Goal: Task Accomplishment & Management: Use online tool/utility

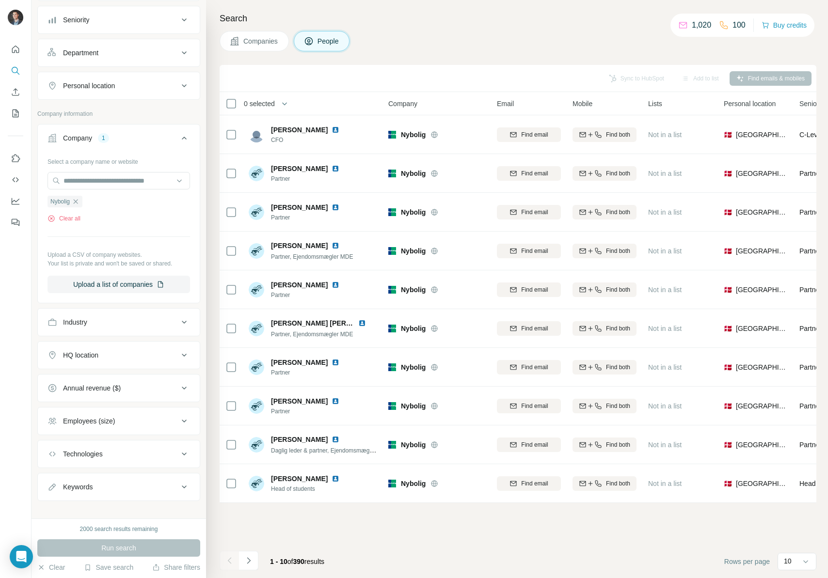
scroll to position [115, 0]
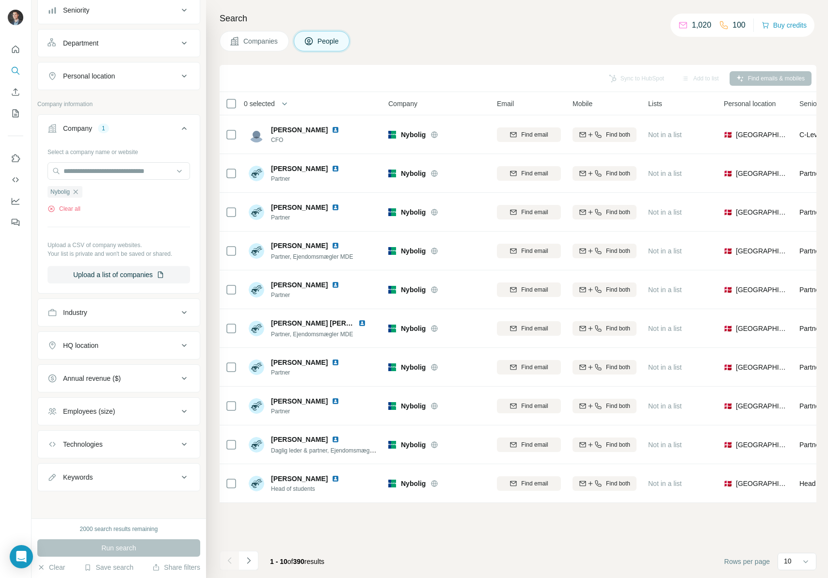
click at [77, 191] on icon "button" at bounding box center [76, 192] width 8 height 8
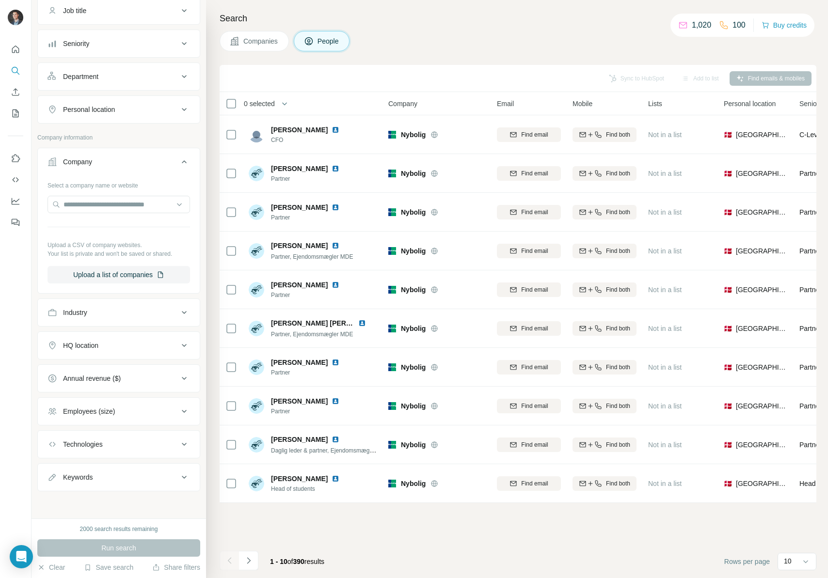
scroll to position [81, 0]
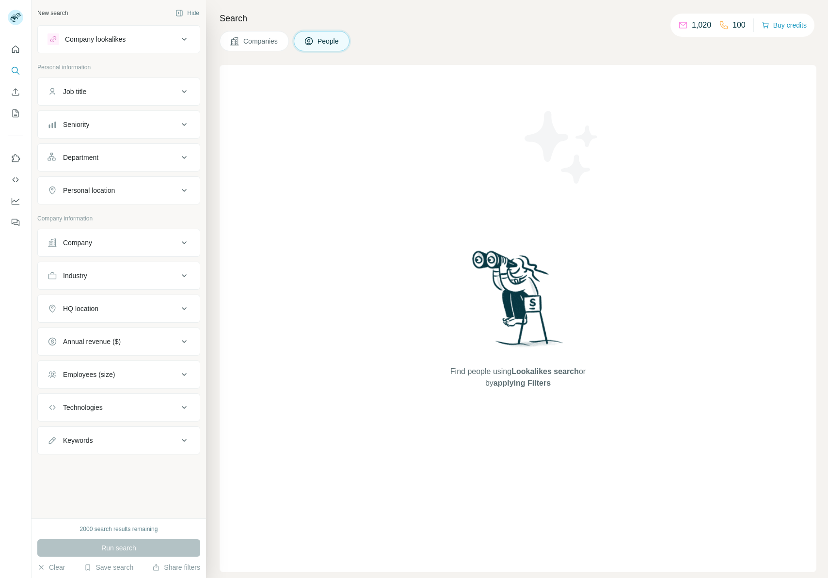
click at [112, 242] on div "Company" at bounding box center [113, 243] width 131 height 10
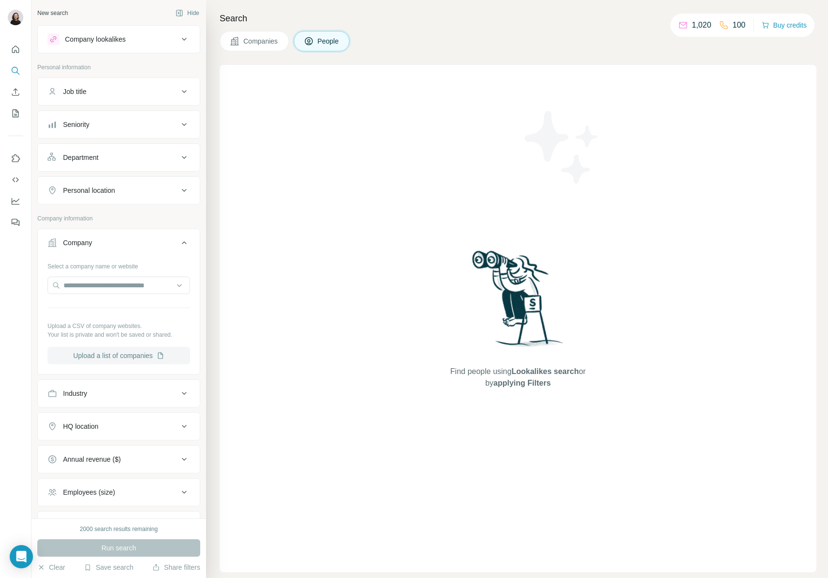
click at [123, 359] on button "Upload a list of companies" at bounding box center [119, 355] width 143 height 17
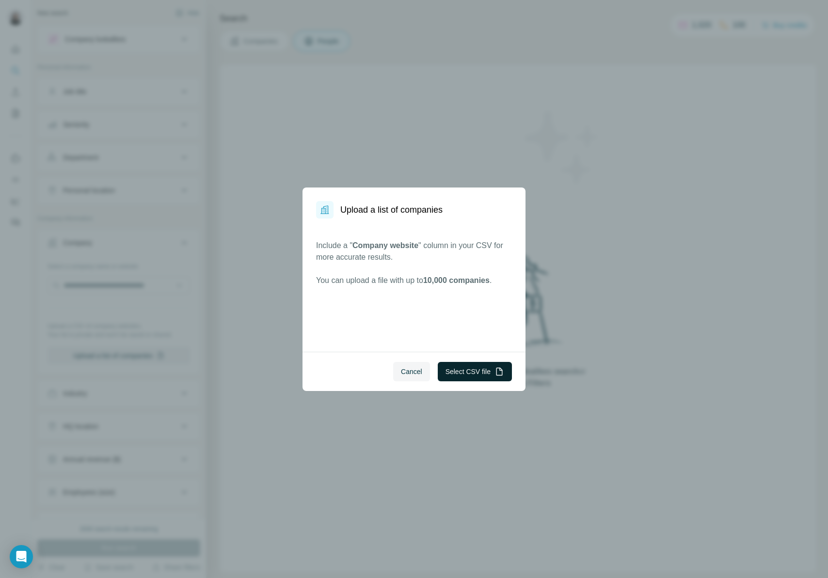
click at [484, 369] on button "Select CSV file" at bounding box center [475, 371] width 74 height 19
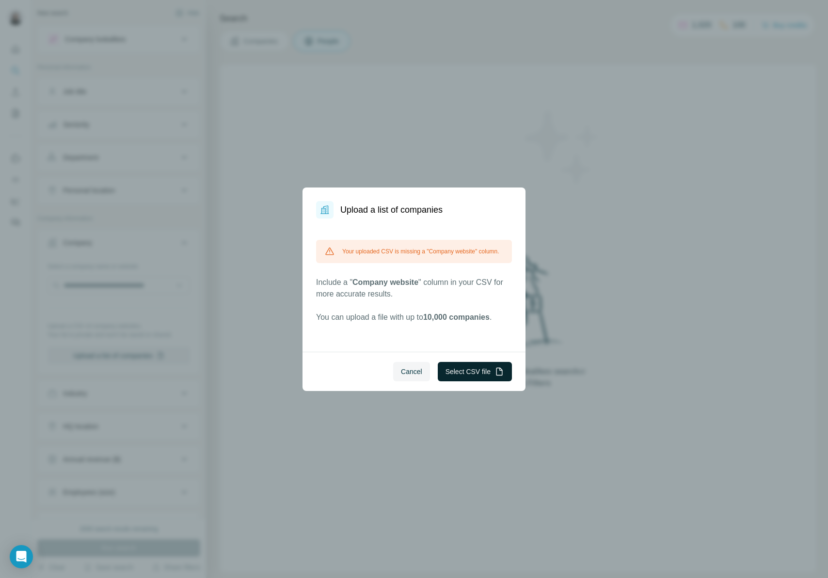
click at [481, 371] on button "Select CSV file" at bounding box center [475, 371] width 74 height 19
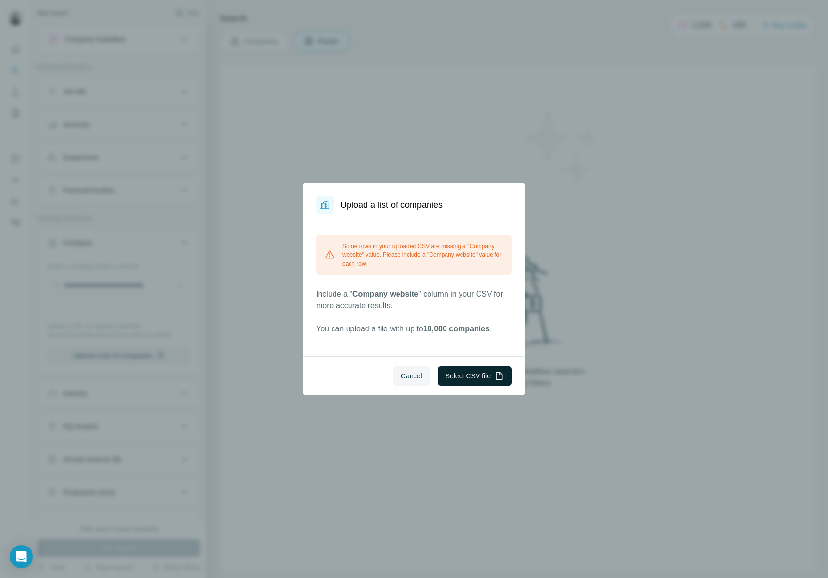
click at [469, 376] on button "Select CSV file" at bounding box center [475, 376] width 74 height 19
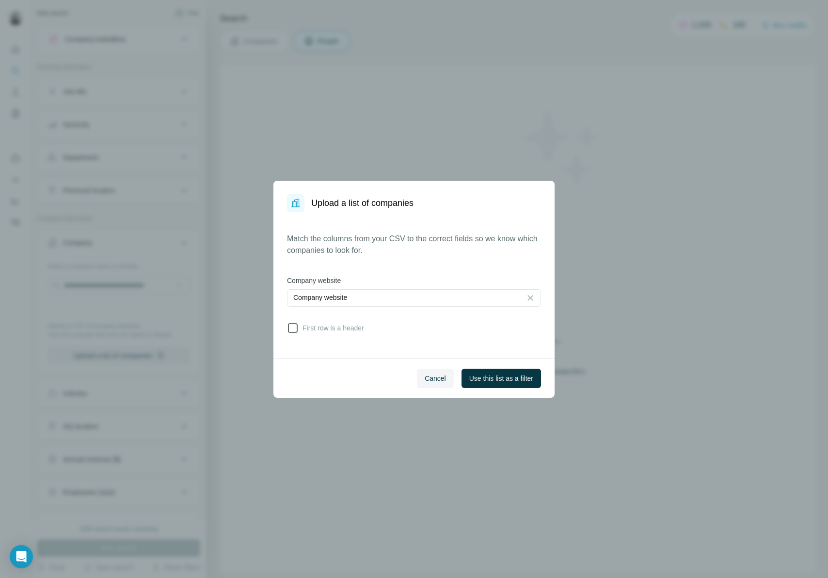
click at [348, 330] on span "First row is a header" at bounding box center [331, 328] width 65 height 10
click at [496, 378] on span "Use this list as a filter" at bounding box center [501, 379] width 64 height 10
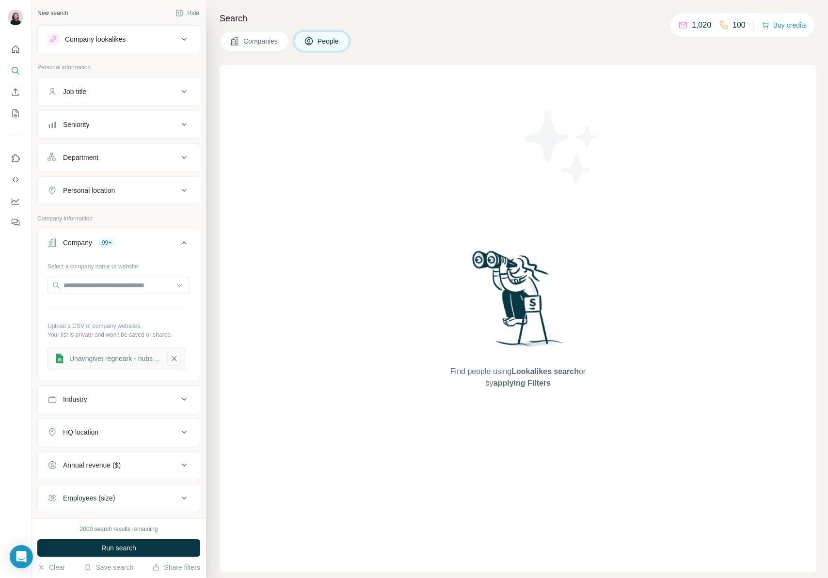
click at [118, 99] on button "Job title" at bounding box center [119, 91] width 162 height 23
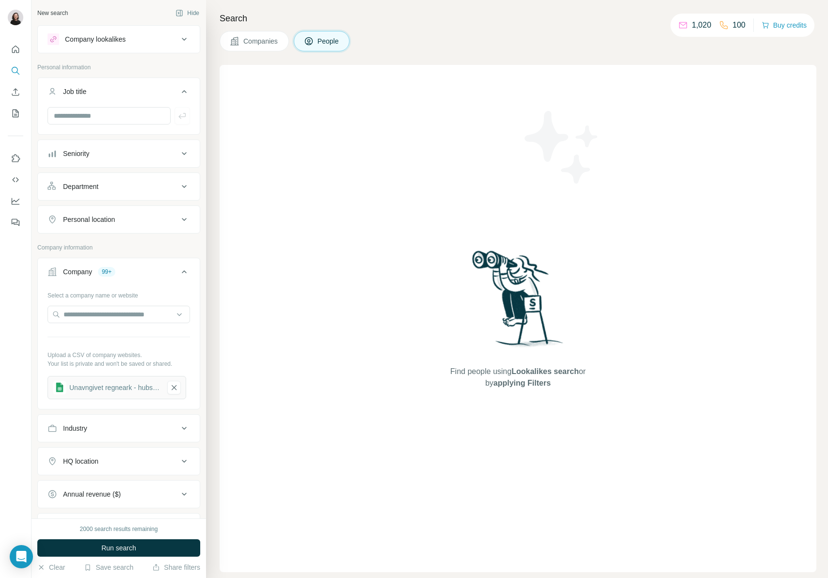
click at [105, 147] on button "Seniority" at bounding box center [119, 153] width 162 height 23
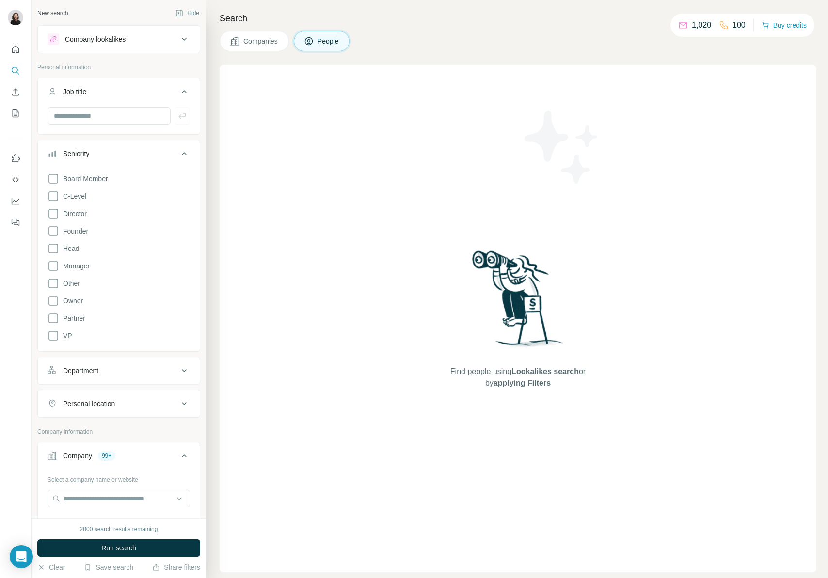
click at [103, 145] on button "Seniority" at bounding box center [119, 155] width 162 height 27
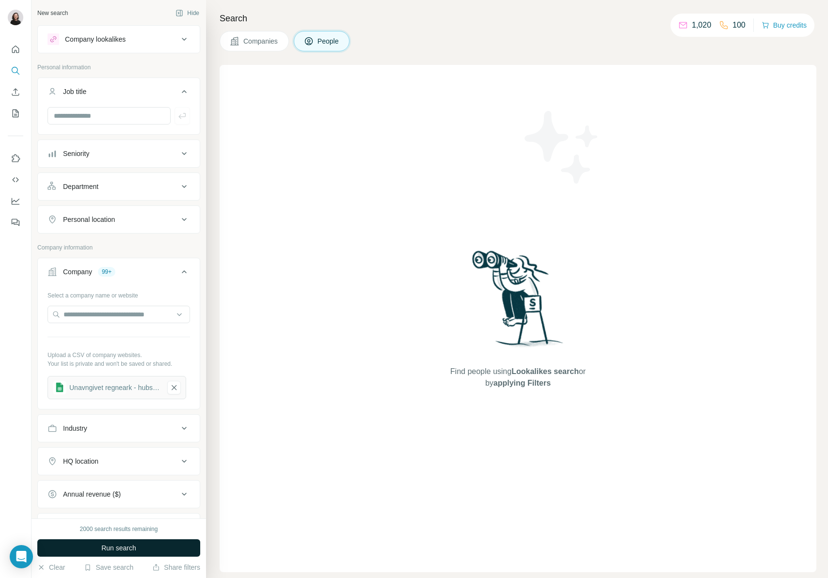
click at [116, 550] on span "Run search" at bounding box center [118, 549] width 35 height 10
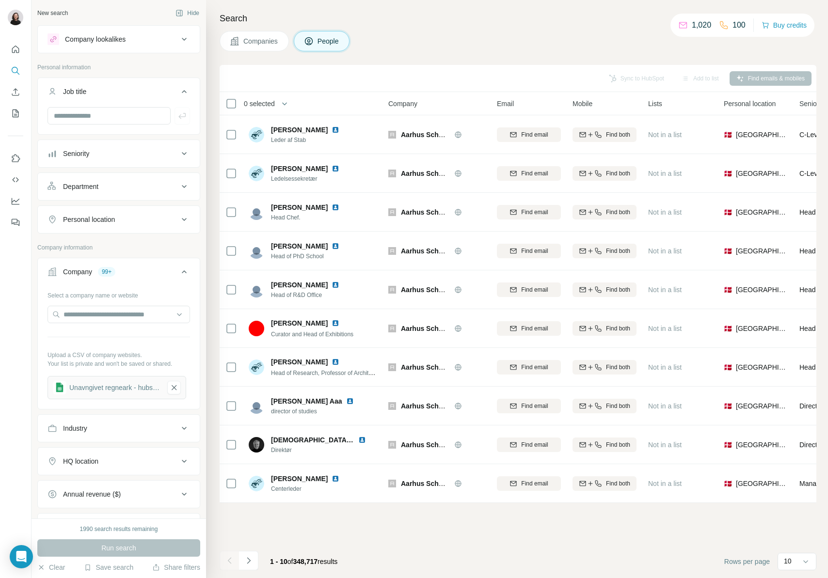
click at [114, 189] on div "Department" at bounding box center [113, 187] width 131 height 10
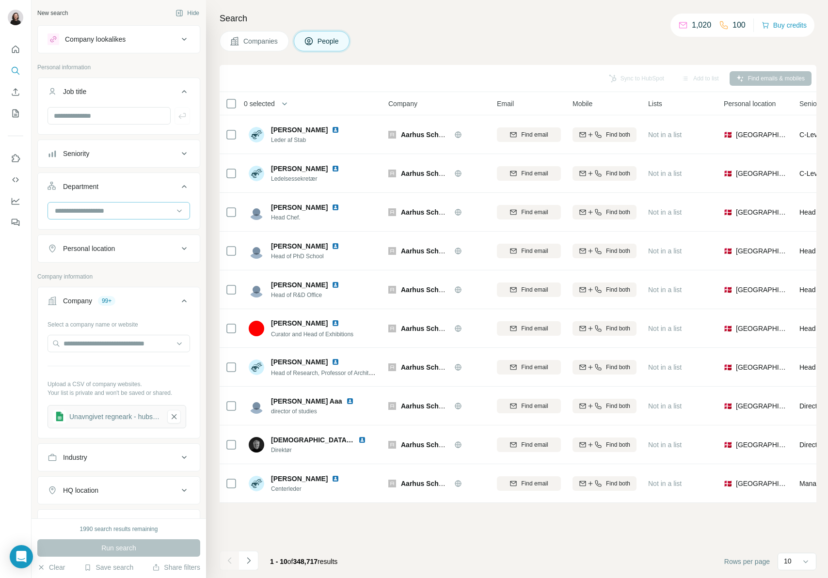
click at [105, 212] on input at bounding box center [114, 211] width 120 height 11
type input "*"
click at [129, 267] on div "Security" at bounding box center [115, 268] width 119 height 10
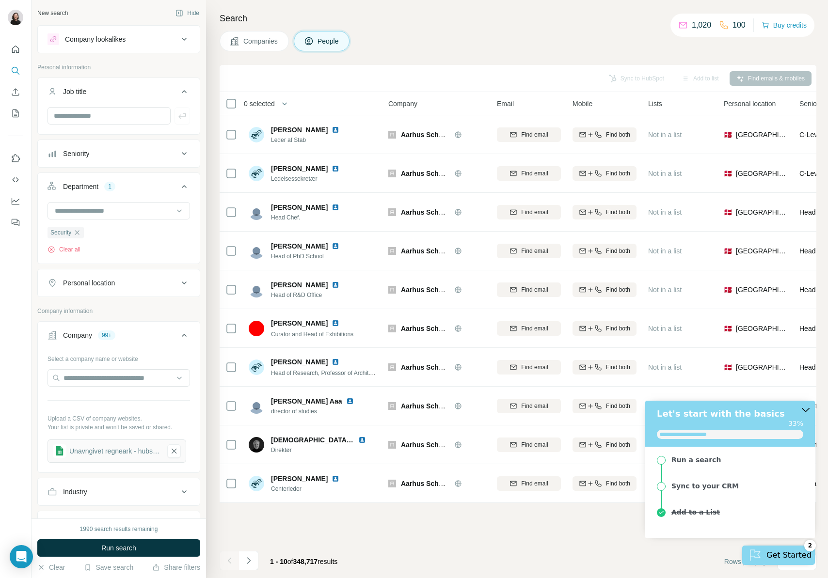
click at [79, 233] on icon "button" at bounding box center [77, 233] width 8 height 8
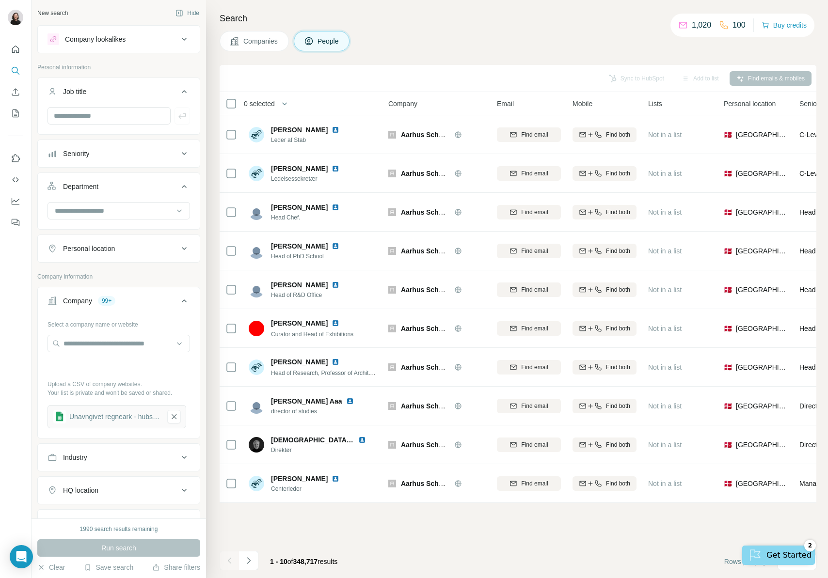
click at [149, 157] on div "Seniority" at bounding box center [113, 154] width 131 height 10
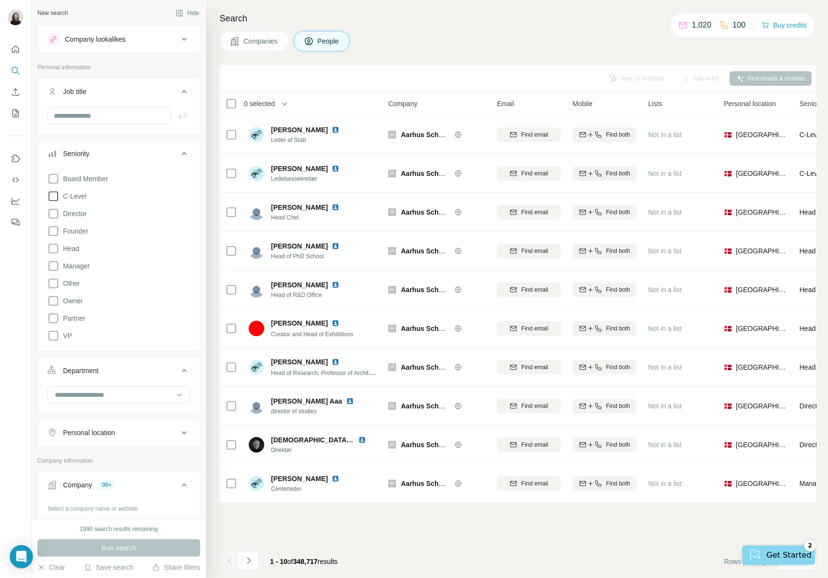
click at [56, 192] on icon at bounding box center [54, 197] width 12 height 12
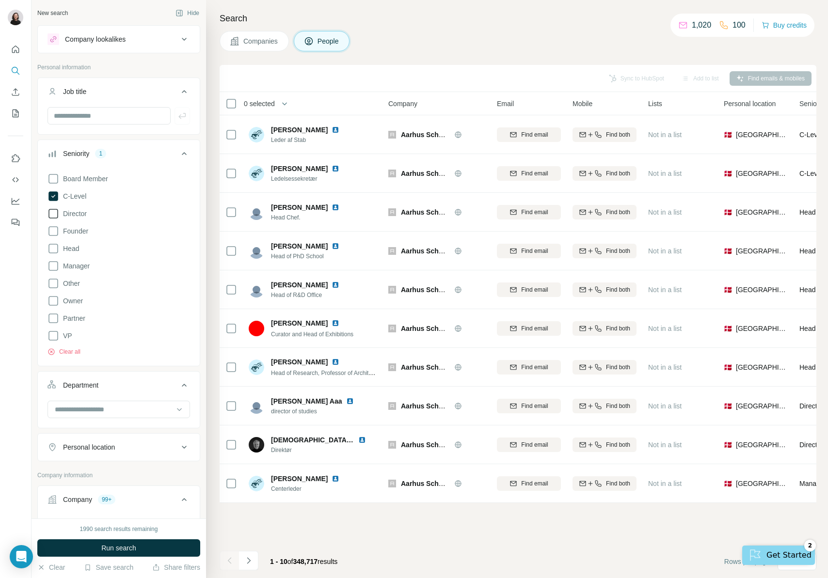
click at [50, 214] on icon at bounding box center [54, 214] width 12 height 12
click at [52, 229] on icon at bounding box center [54, 231] width 12 height 12
drag, startPoint x: 55, startPoint y: 265, endPoint x: 55, endPoint y: 250, distance: 15.5
click at [55, 265] on icon at bounding box center [54, 266] width 12 height 12
click at [55, 246] on icon at bounding box center [54, 249] width 12 height 12
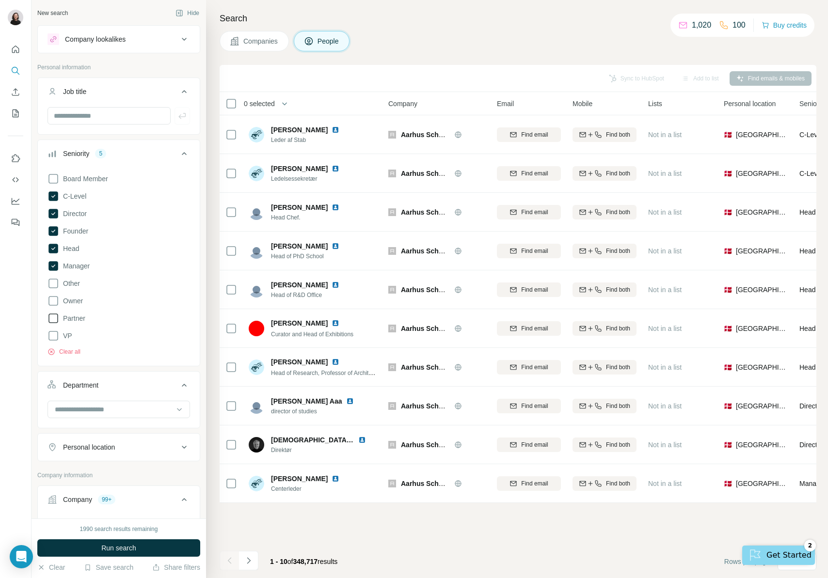
scroll to position [26, 0]
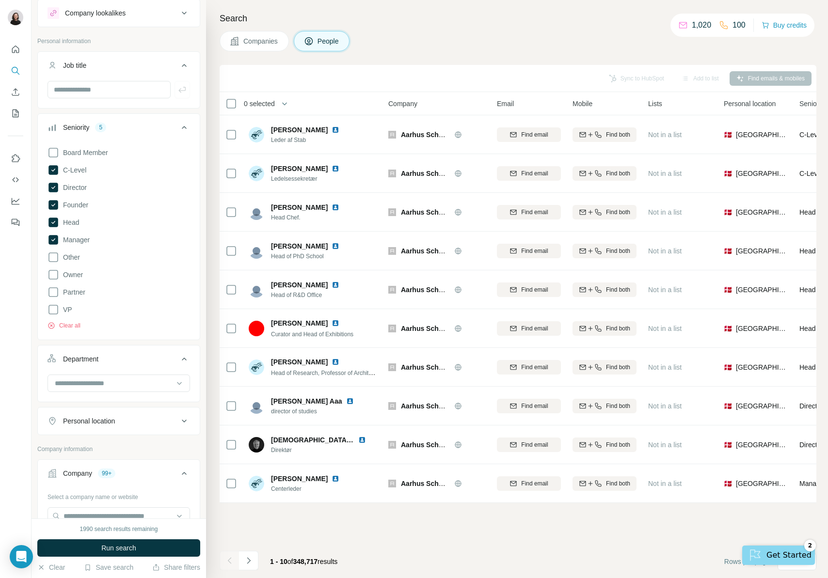
drag, startPoint x: 55, startPoint y: 291, endPoint x: 55, endPoint y: 303, distance: 12.1
click at [55, 291] on icon at bounding box center [54, 293] width 12 height 12
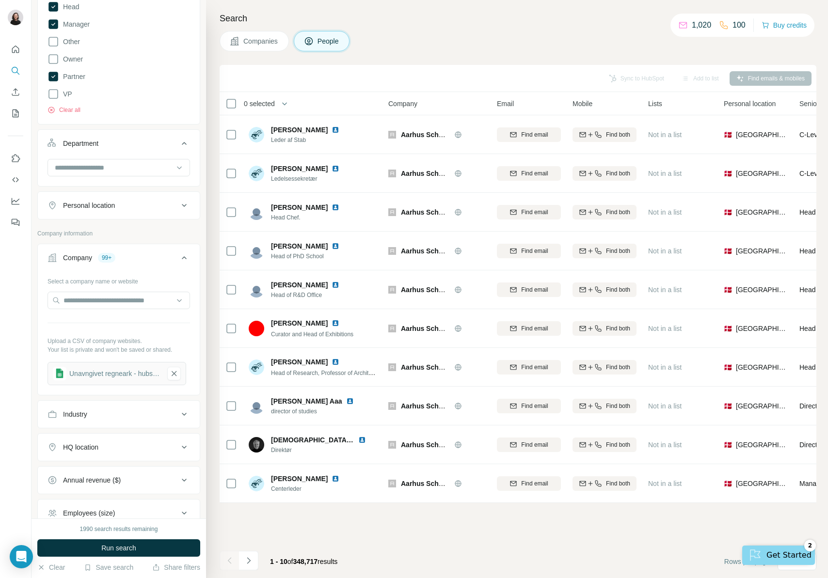
scroll to position [268, 0]
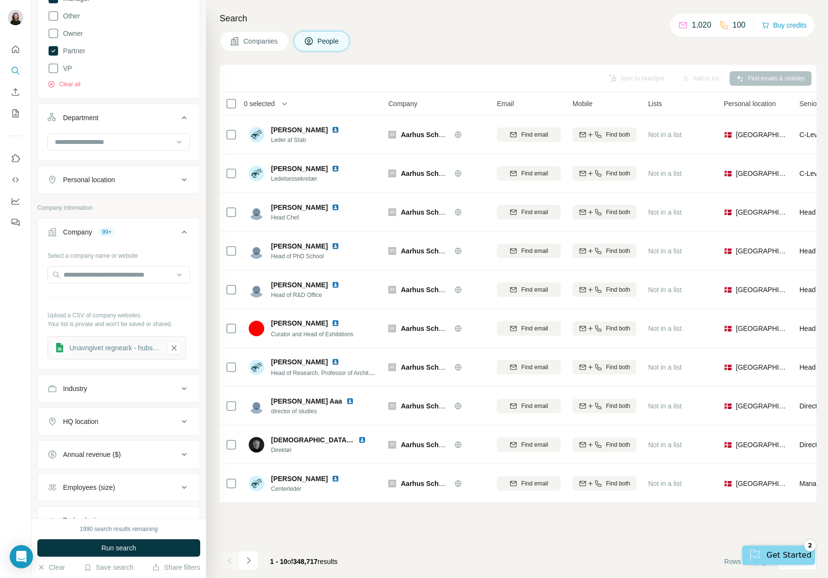
click at [144, 181] on div "Personal location" at bounding box center [113, 180] width 131 height 10
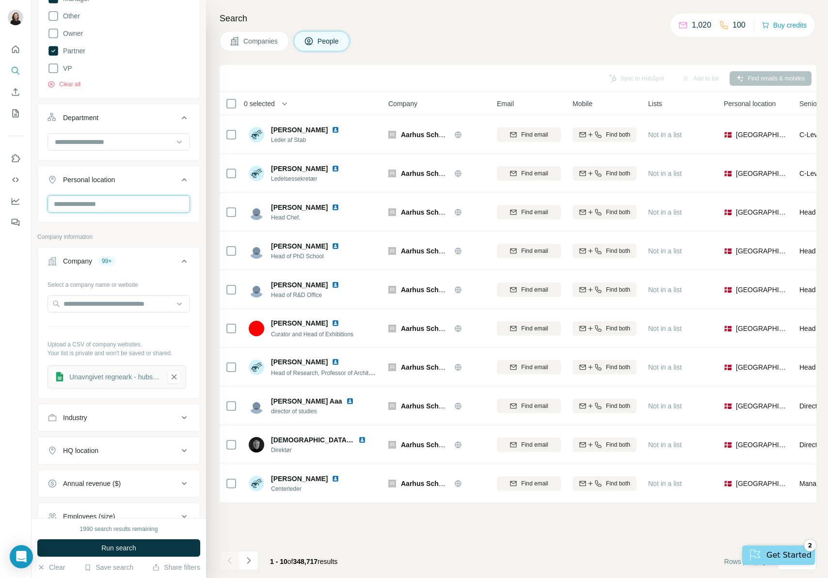
click at [137, 200] on input "text" at bounding box center [119, 203] width 143 height 17
type input "****"
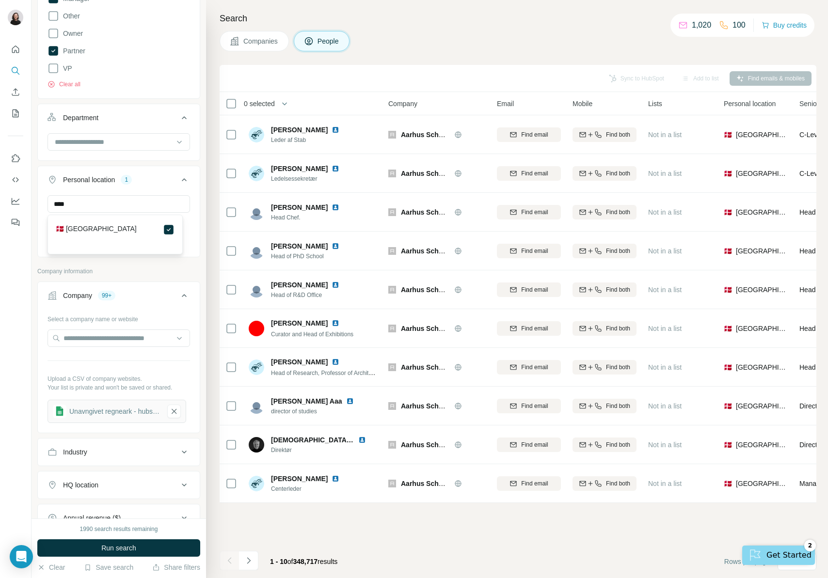
click at [157, 269] on p "Company information" at bounding box center [118, 271] width 163 height 9
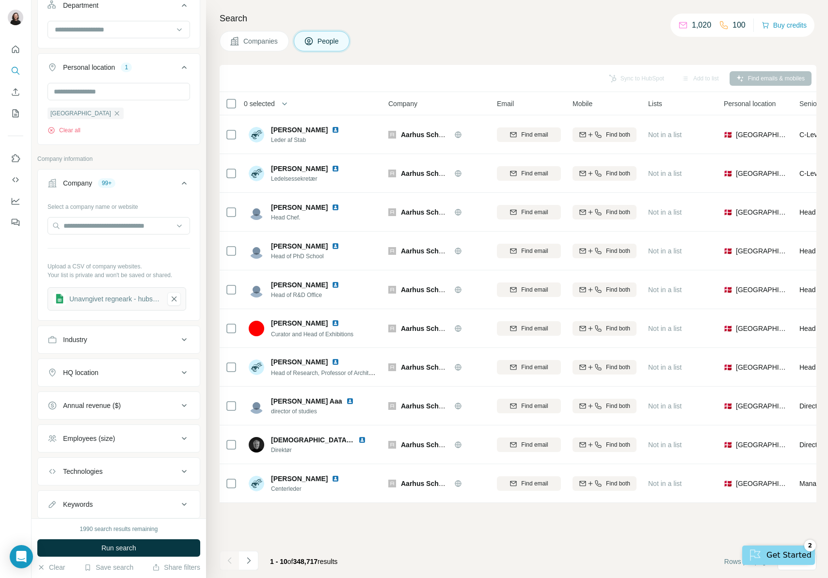
scroll to position [408, 0]
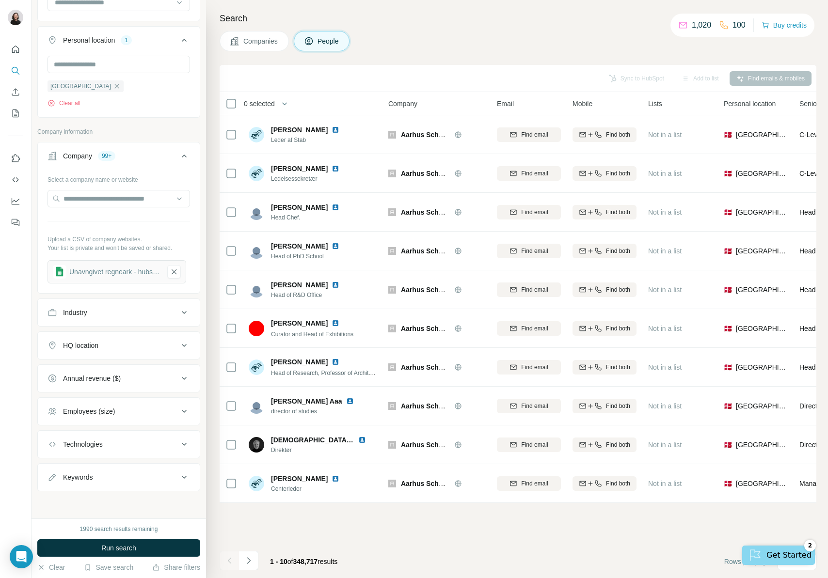
click at [150, 415] on div "Employees (size)" at bounding box center [113, 412] width 131 height 10
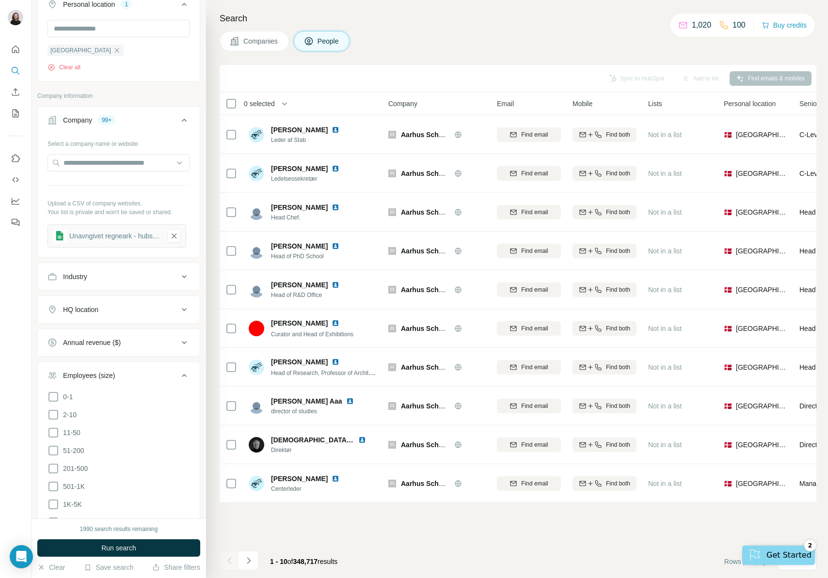
scroll to position [476, 0]
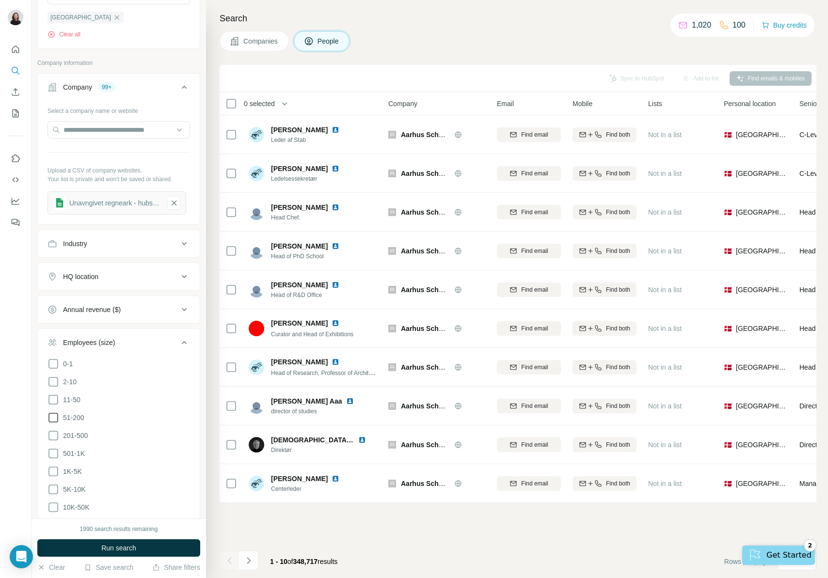
click at [53, 418] on icon at bounding box center [54, 418] width 12 height 12
click at [54, 436] on icon at bounding box center [54, 436] width 12 height 12
click at [55, 449] on icon at bounding box center [54, 454] width 12 height 12
click at [54, 469] on icon at bounding box center [54, 472] width 12 height 12
click at [52, 486] on icon at bounding box center [54, 490] width 12 height 12
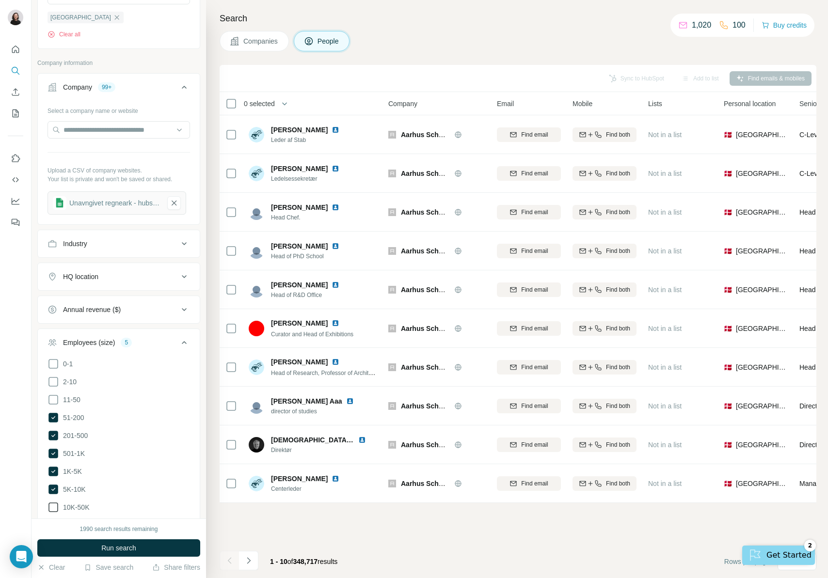
click at [55, 502] on icon at bounding box center [54, 508] width 12 height 12
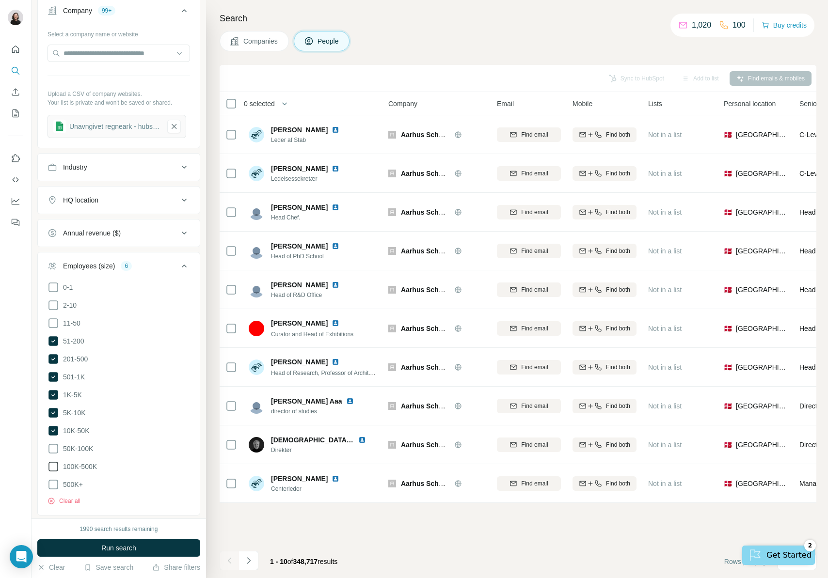
drag, startPoint x: 56, startPoint y: 444, endPoint x: 55, endPoint y: 459, distance: 14.6
click at [56, 445] on icon at bounding box center [54, 449] width 12 height 12
drag, startPoint x: 55, startPoint y: 463, endPoint x: 55, endPoint y: 476, distance: 12.6
click at [55, 463] on icon at bounding box center [54, 467] width 12 height 12
drag, startPoint x: 55, startPoint y: 462, endPoint x: 55, endPoint y: 447, distance: 15.5
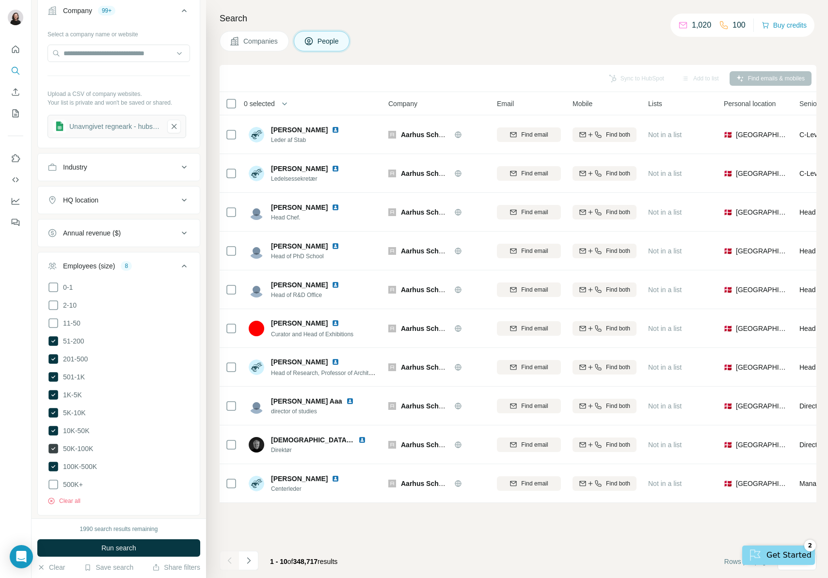
click at [55, 462] on icon at bounding box center [53, 467] width 10 height 10
click at [55, 444] on icon at bounding box center [53, 449] width 10 height 10
click at [55, 426] on icon at bounding box center [53, 431] width 10 height 10
drag, startPoint x: 89, startPoint y: 544, endPoint x: 96, endPoint y: 544, distance: 6.3
click at [89, 544] on button "Run search" at bounding box center [118, 548] width 163 height 17
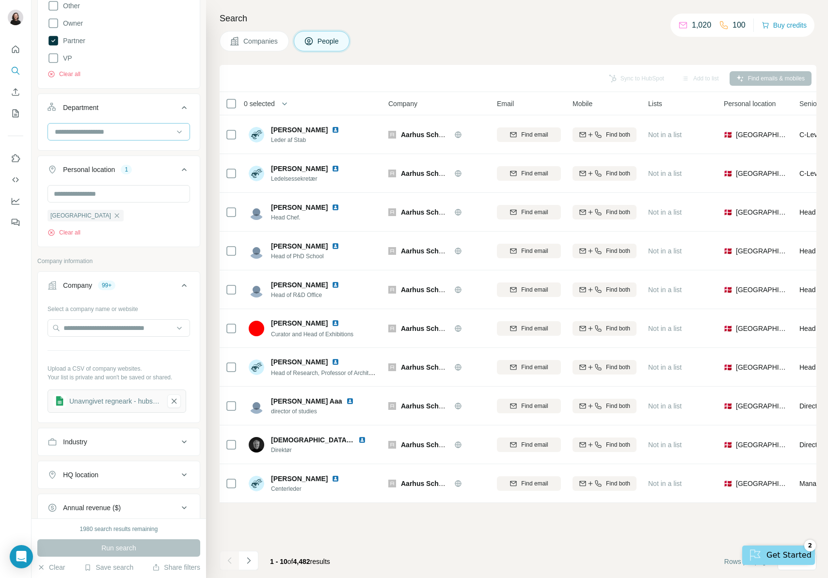
click at [142, 127] on input at bounding box center [114, 132] width 120 height 11
click at [132, 183] on div "Security" at bounding box center [115, 188] width 130 height 17
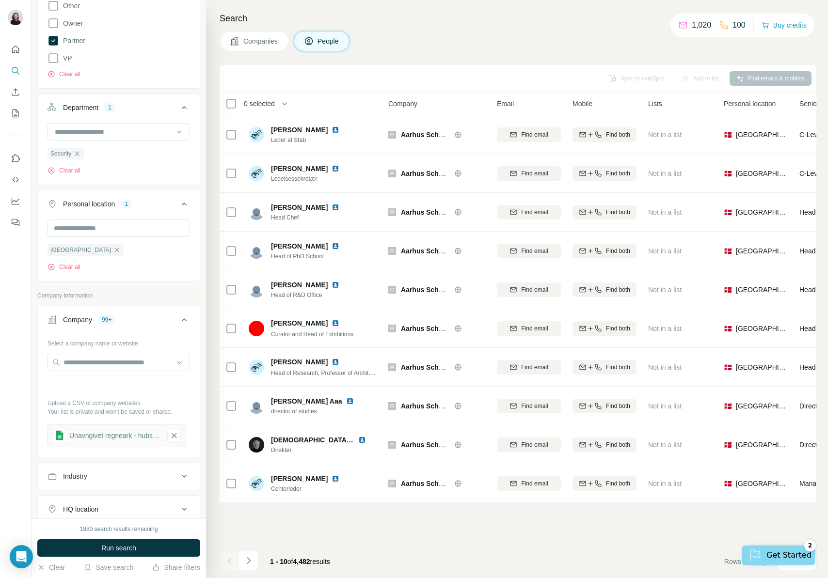
click at [125, 554] on button "Run search" at bounding box center [118, 548] width 163 height 17
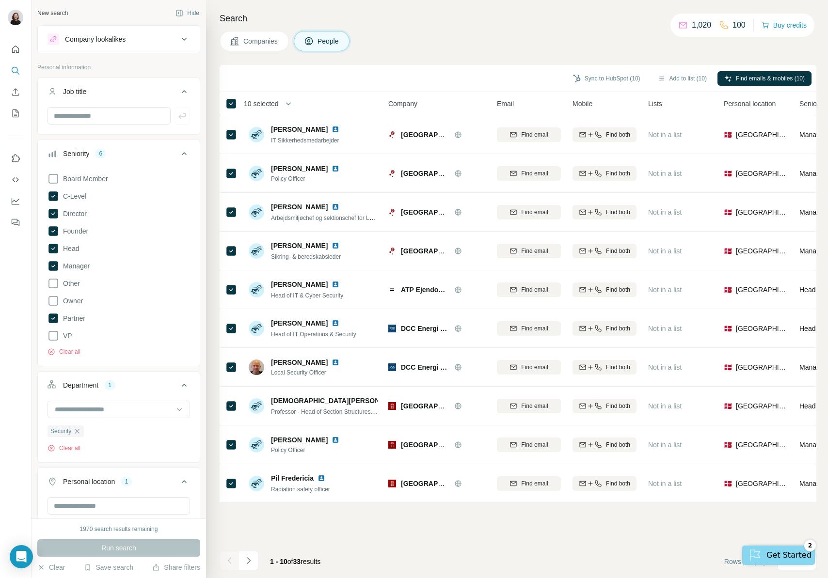
click at [263, 101] on span "10 selected" at bounding box center [261, 104] width 35 height 10
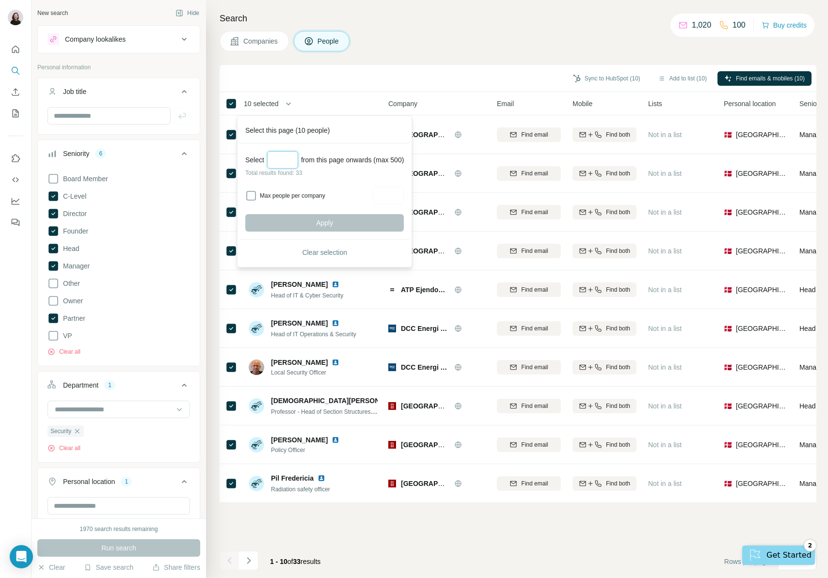
click at [287, 160] on input "Select a number (up to 500)" at bounding box center [282, 159] width 31 height 17
type input "**"
click at [348, 220] on button "Apply" at bounding box center [324, 222] width 159 height 17
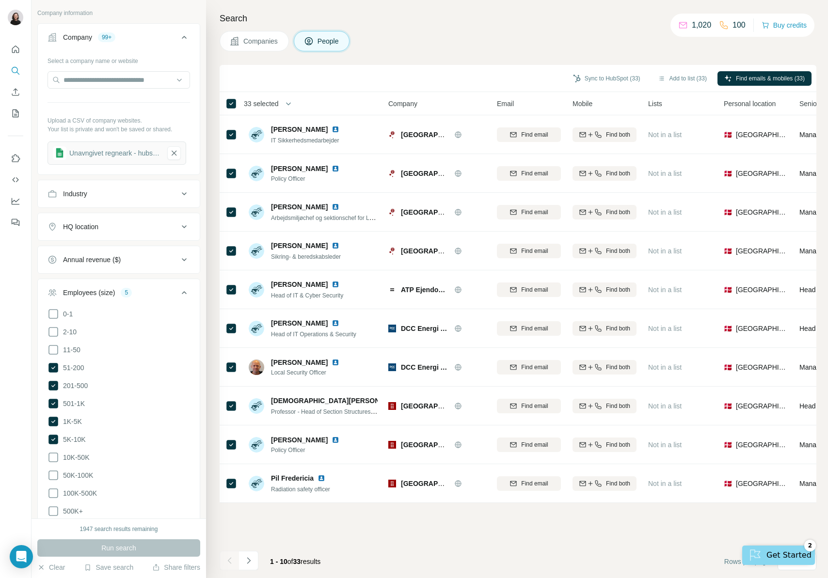
scroll to position [660, 0]
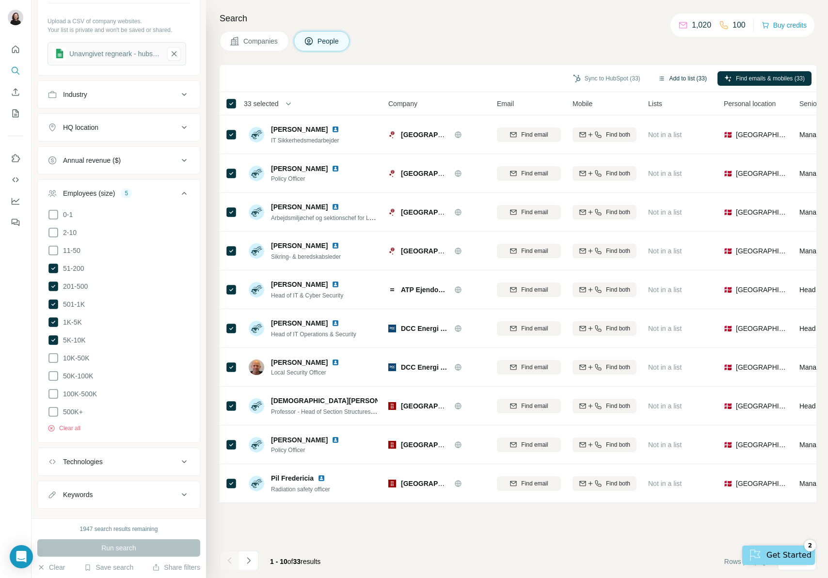
click at [682, 77] on button "Add to list (33)" at bounding box center [682, 78] width 63 height 15
click at [674, 76] on button "Add to list (33)" at bounding box center [682, 78] width 63 height 15
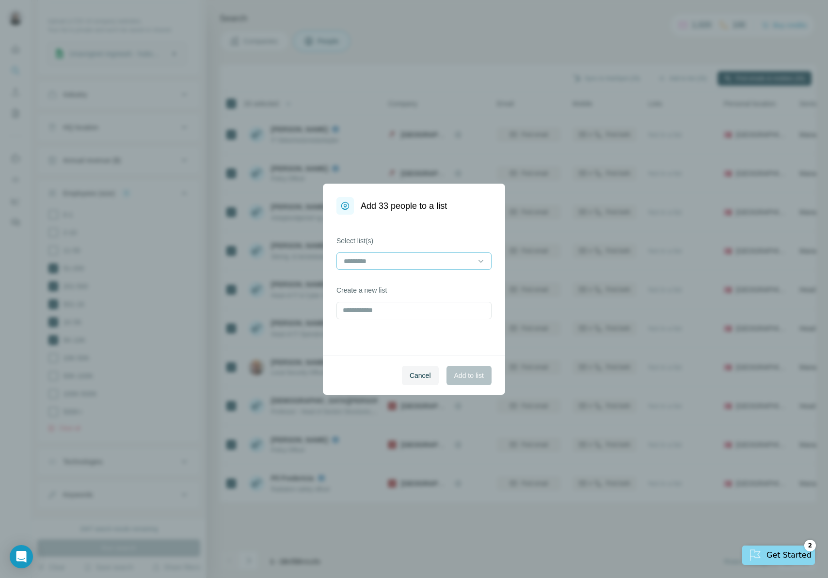
click at [427, 261] on input at bounding box center [408, 261] width 131 height 11
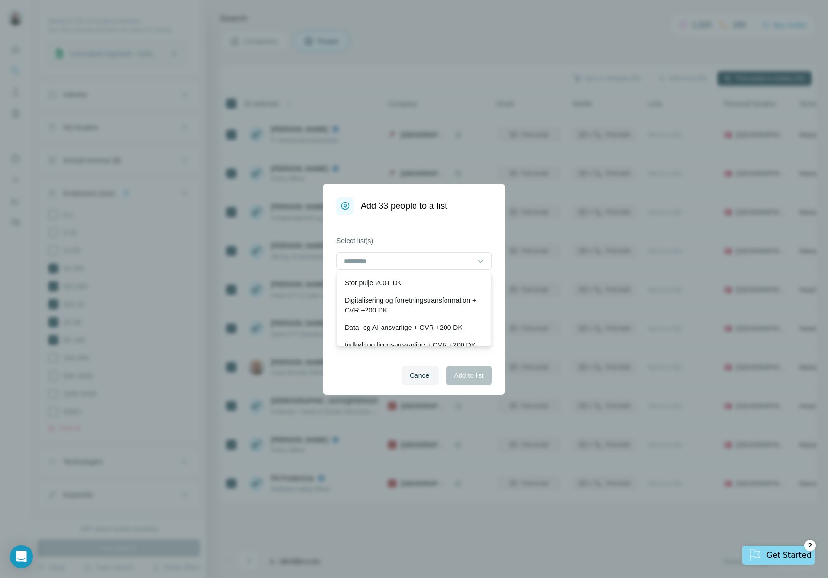
click at [436, 227] on div "Select list(s) Create a new list" at bounding box center [414, 285] width 182 height 141
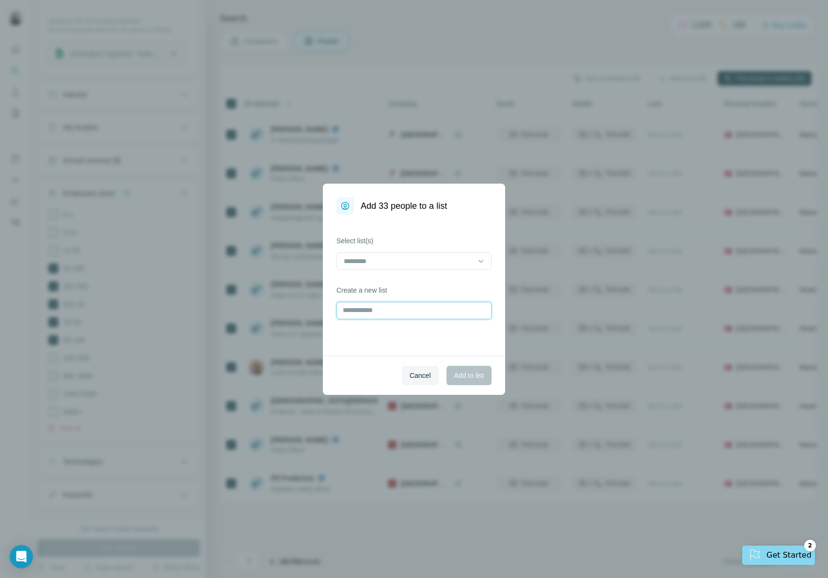
click at [414, 307] on input "text" at bounding box center [413, 310] width 155 height 17
type input "**********"
click at [469, 375] on span "Add to list" at bounding box center [469, 376] width 30 height 10
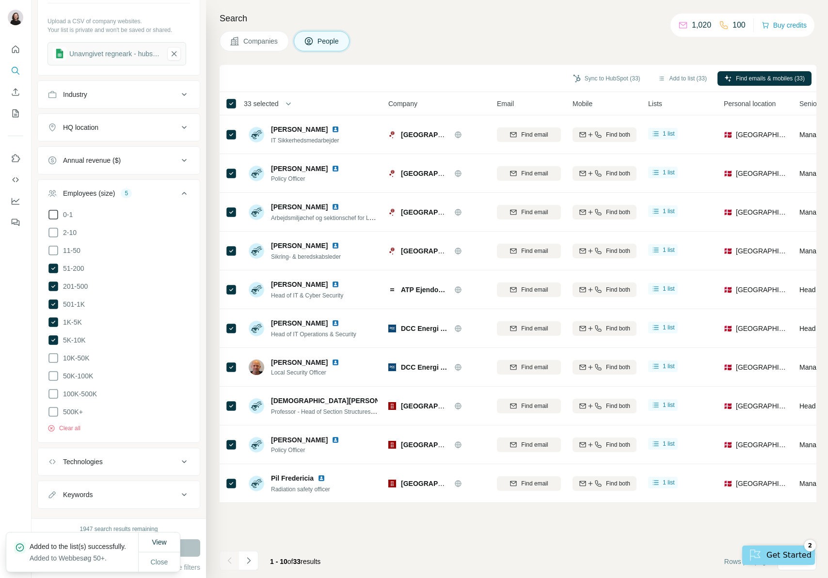
click at [51, 218] on icon at bounding box center [54, 215] width 12 height 12
drag, startPoint x: 53, startPoint y: 230, endPoint x: 56, endPoint y: 240, distance: 10.1
click at [53, 230] on icon at bounding box center [54, 233] width 12 height 12
click at [56, 247] on icon at bounding box center [54, 251] width 12 height 12
click at [52, 266] on icon at bounding box center [53, 269] width 10 height 10
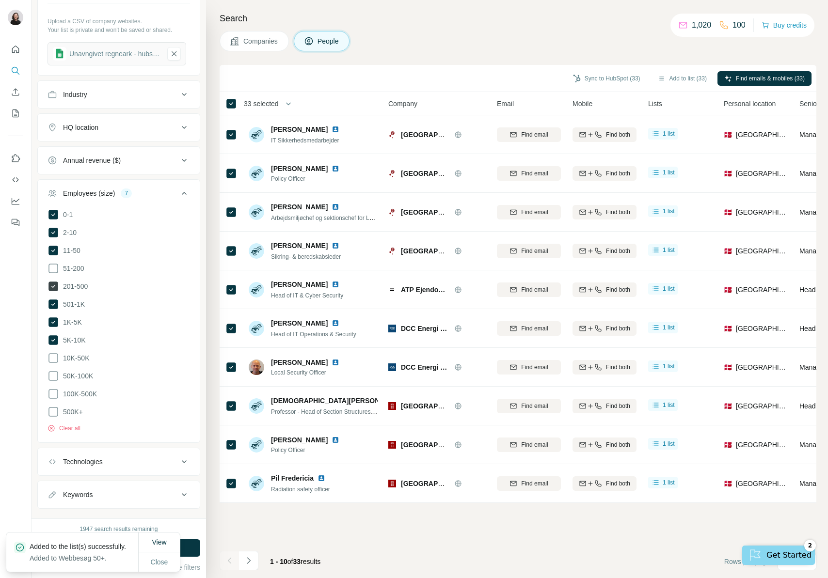
click at [53, 283] on icon at bounding box center [53, 287] width 10 height 10
drag, startPoint x: 53, startPoint y: 299, endPoint x: 54, endPoint y: 304, distance: 4.9
click at [53, 300] on icon at bounding box center [53, 305] width 10 height 10
click at [55, 319] on icon at bounding box center [54, 323] width 12 height 12
click at [55, 341] on icon at bounding box center [53, 341] width 10 height 10
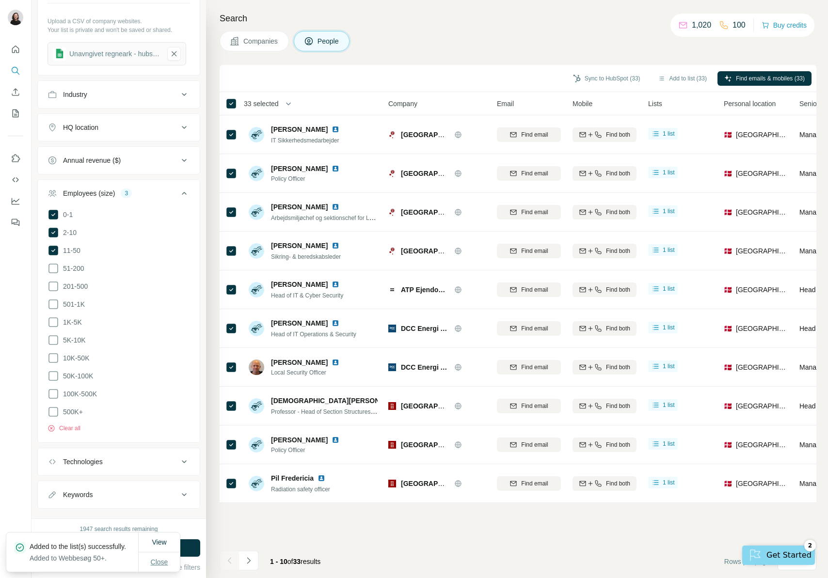
click at [161, 567] on button "Close" at bounding box center [159, 562] width 31 height 17
click at [138, 549] on button "Run search" at bounding box center [118, 548] width 163 height 17
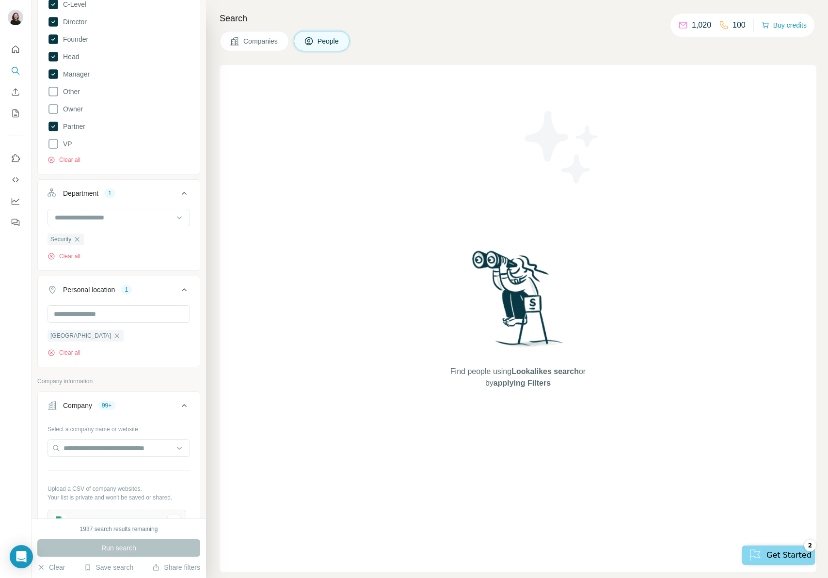
scroll to position [80, 0]
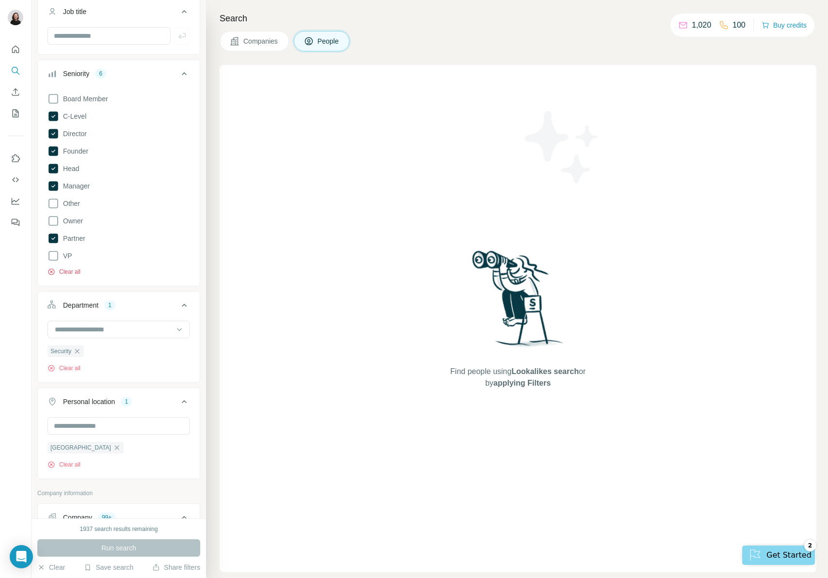
click at [72, 275] on button "Clear all" at bounding box center [64, 272] width 33 height 9
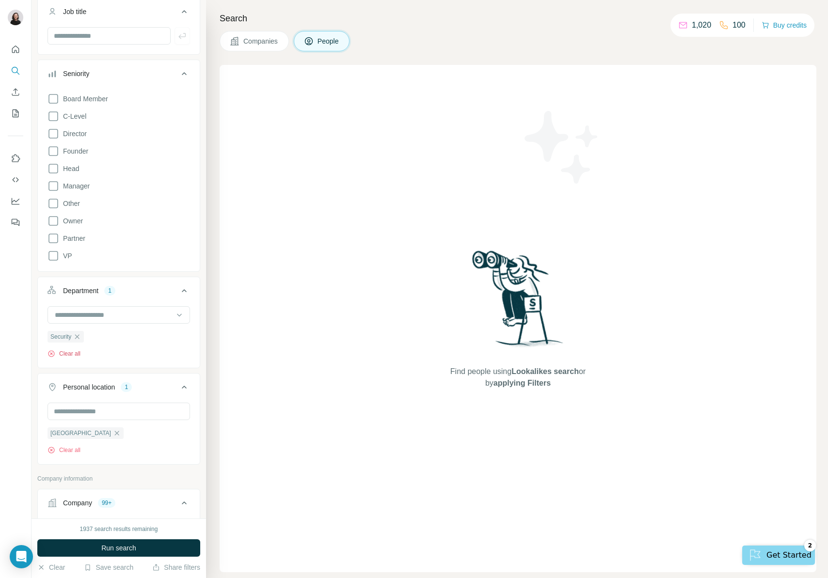
click at [73, 350] on button "Clear all" at bounding box center [64, 354] width 33 height 9
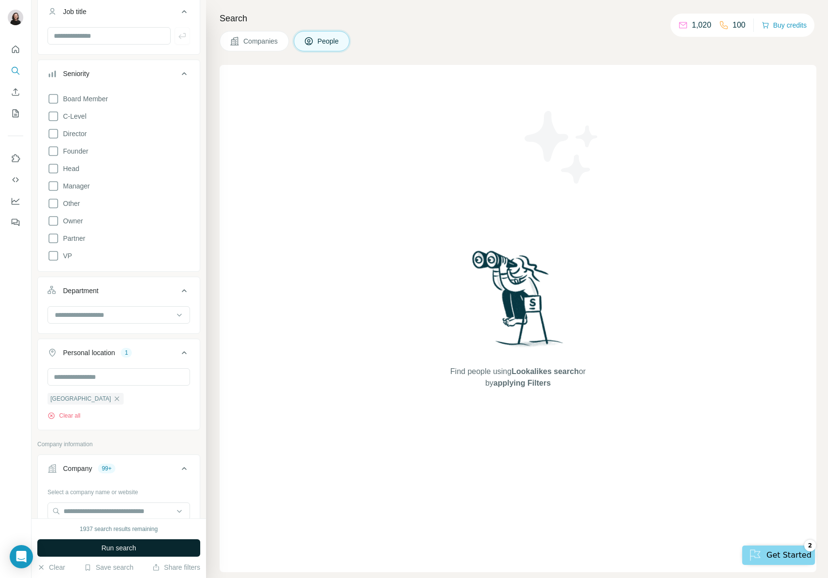
click at [140, 551] on button "Run search" at bounding box center [118, 548] width 163 height 17
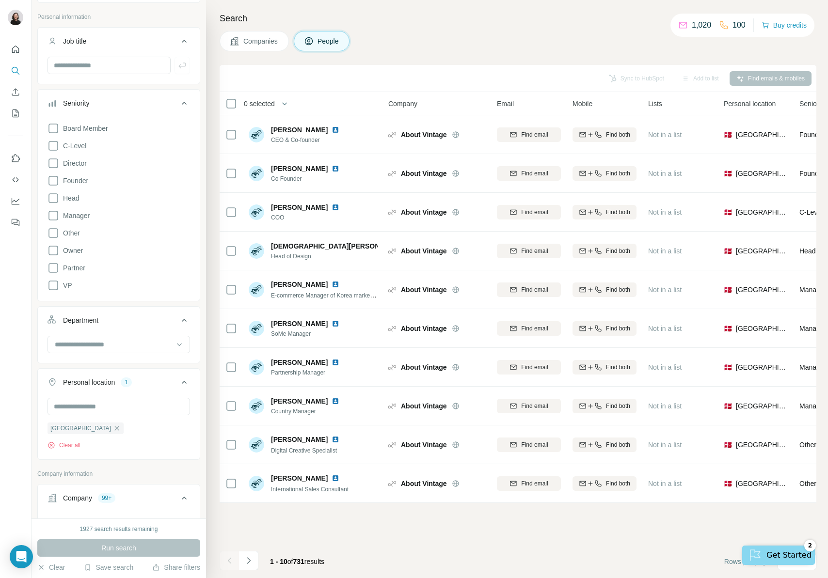
scroll to position [58, 0]
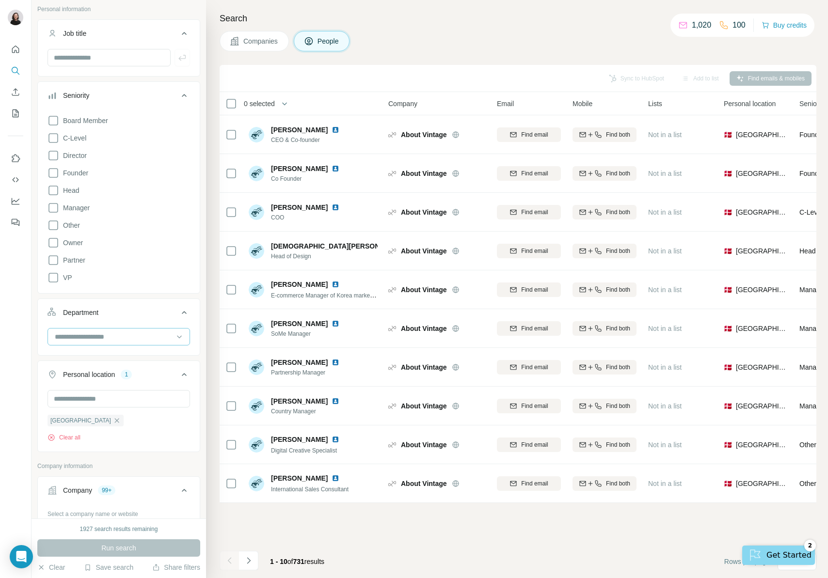
click at [95, 342] on div at bounding box center [114, 337] width 120 height 16
click at [100, 394] on div "Security" at bounding box center [115, 394] width 119 height 10
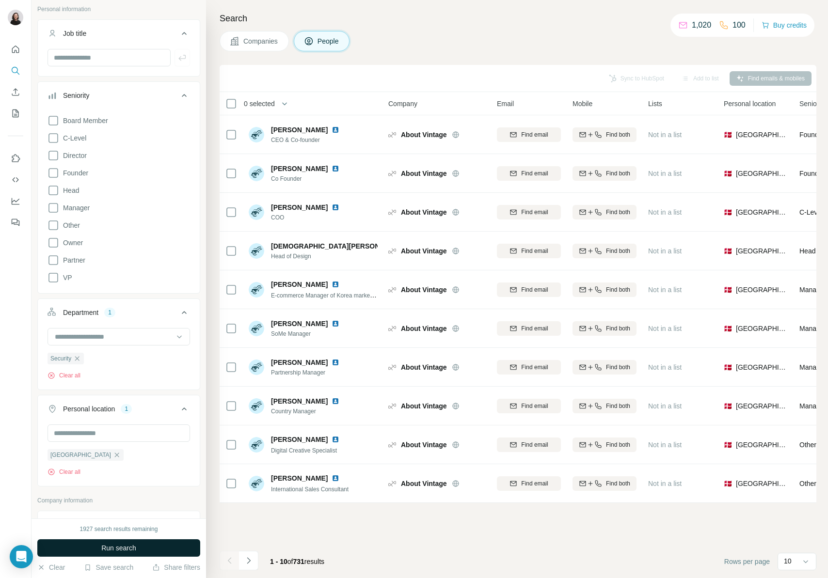
click at [140, 552] on button "Run search" at bounding box center [118, 548] width 163 height 17
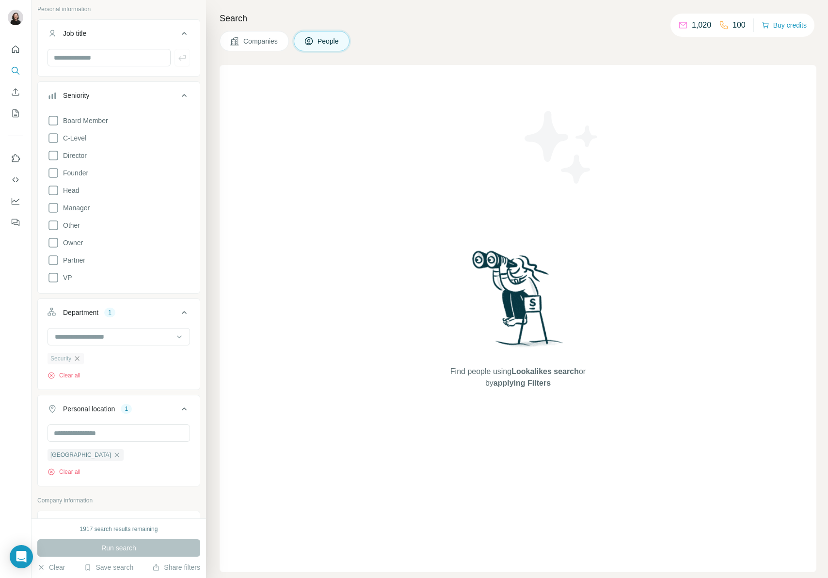
click at [79, 357] on icon "button" at bounding box center [77, 359] width 8 height 8
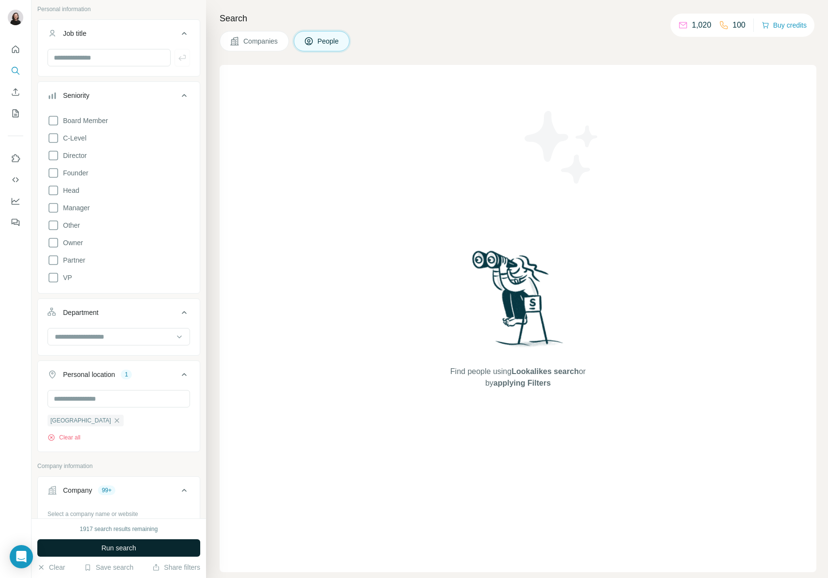
click at [129, 544] on span "Run search" at bounding box center [118, 549] width 35 height 10
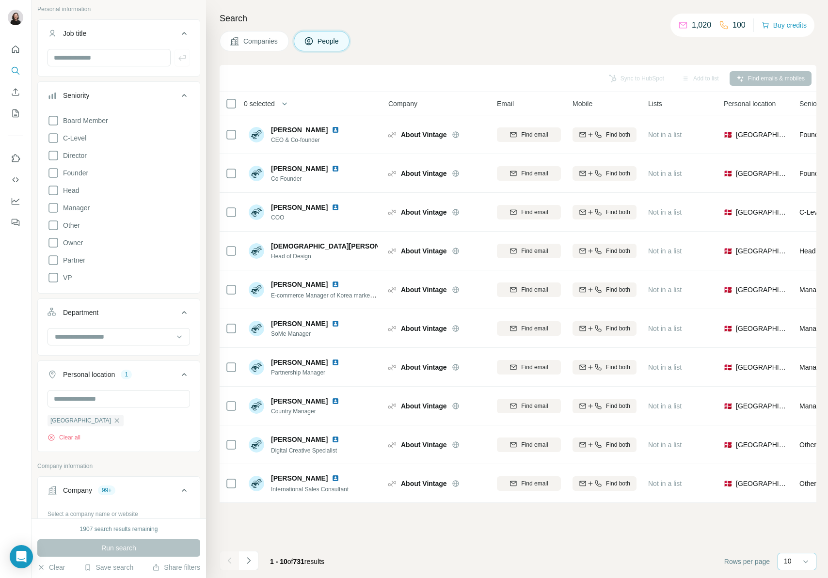
click at [792, 560] on div "10" at bounding box center [796, 562] width 24 height 10
click at [798, 483] on div "60" at bounding box center [797, 488] width 22 height 10
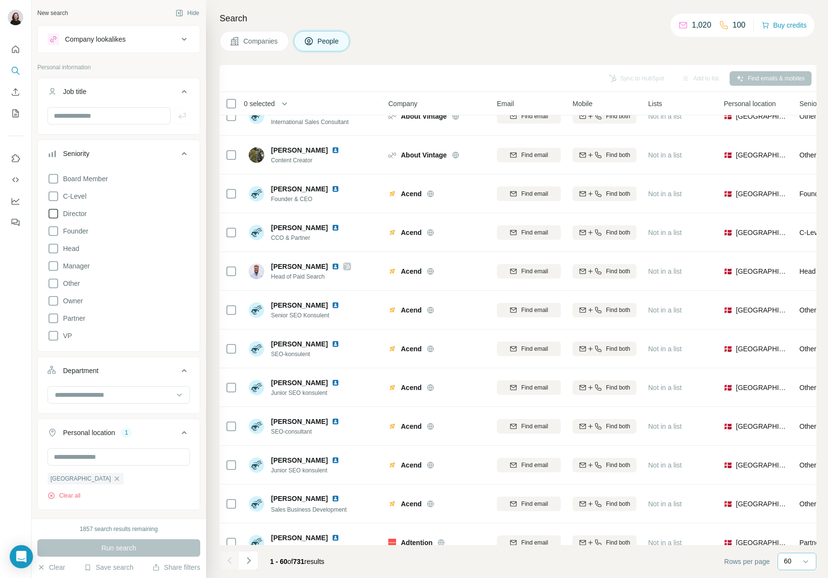
click at [53, 194] on icon at bounding box center [54, 197] width 12 height 12
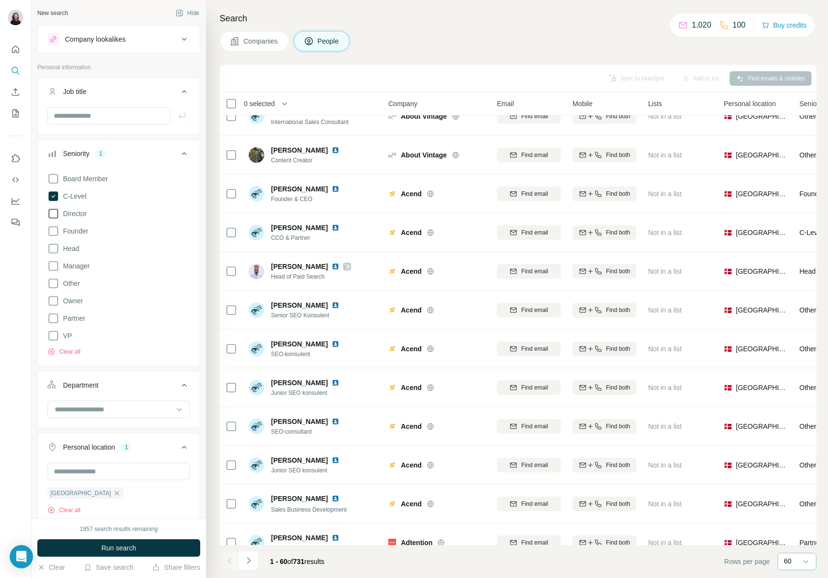
click at [57, 211] on icon at bounding box center [53, 214] width 10 height 10
click at [54, 234] on icon at bounding box center [54, 231] width 12 height 12
click at [53, 253] on icon at bounding box center [53, 249] width 10 height 10
click at [53, 271] on icon at bounding box center [54, 266] width 12 height 12
click at [140, 545] on button "Run search" at bounding box center [118, 548] width 163 height 17
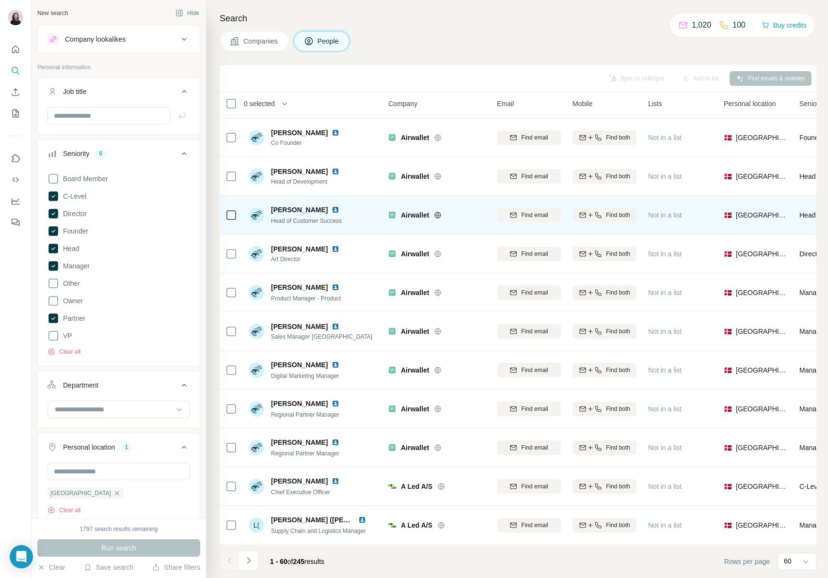
scroll to position [1607, 0]
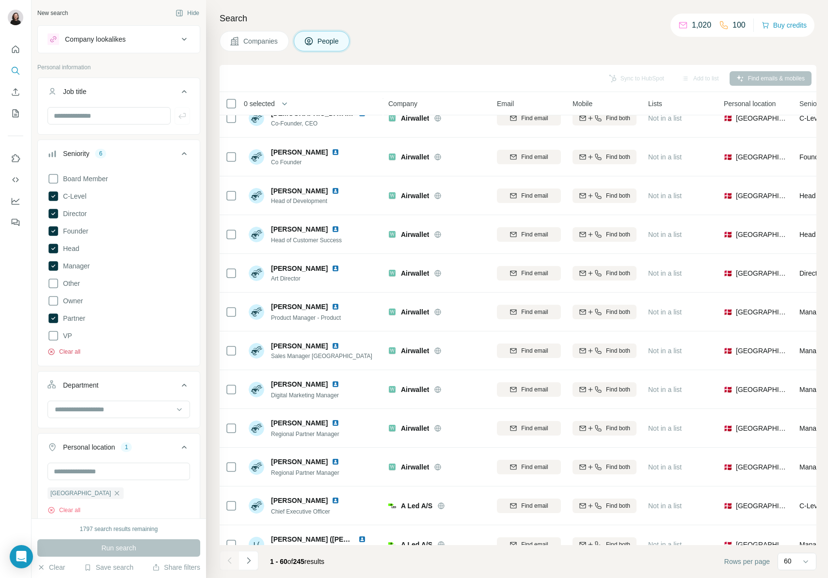
click at [79, 349] on button "Clear all" at bounding box center [64, 352] width 33 height 9
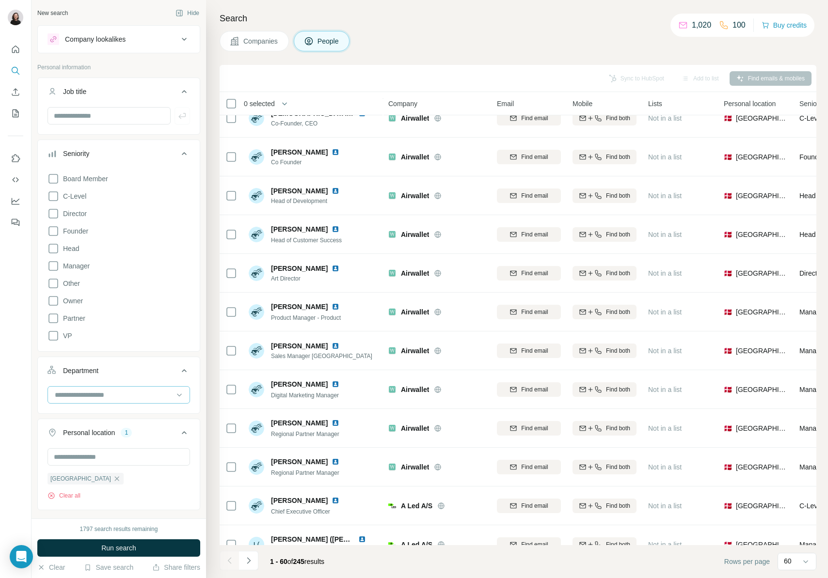
click at [107, 387] on div at bounding box center [114, 395] width 120 height 16
click at [104, 449] on div "Security" at bounding box center [115, 452] width 119 height 10
click at [155, 396] on input at bounding box center [114, 395] width 120 height 11
click at [147, 451] on div "Procurement" at bounding box center [115, 453] width 119 height 10
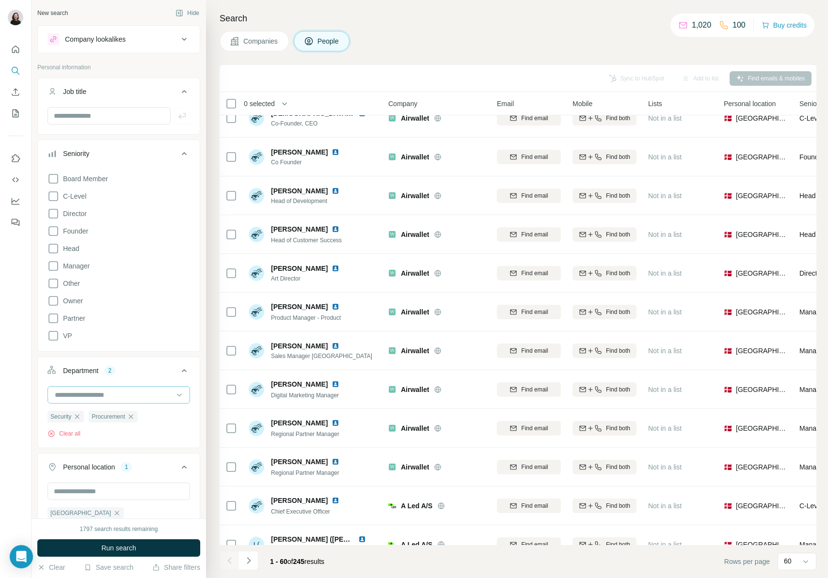
click at [147, 393] on input at bounding box center [114, 395] width 120 height 11
click at [132, 424] on div "Accounting and Finance" at bounding box center [115, 416] width 130 height 17
click at [143, 400] on input at bounding box center [114, 395] width 120 height 11
click at [110, 450] on div "Legal" at bounding box center [115, 449] width 119 height 10
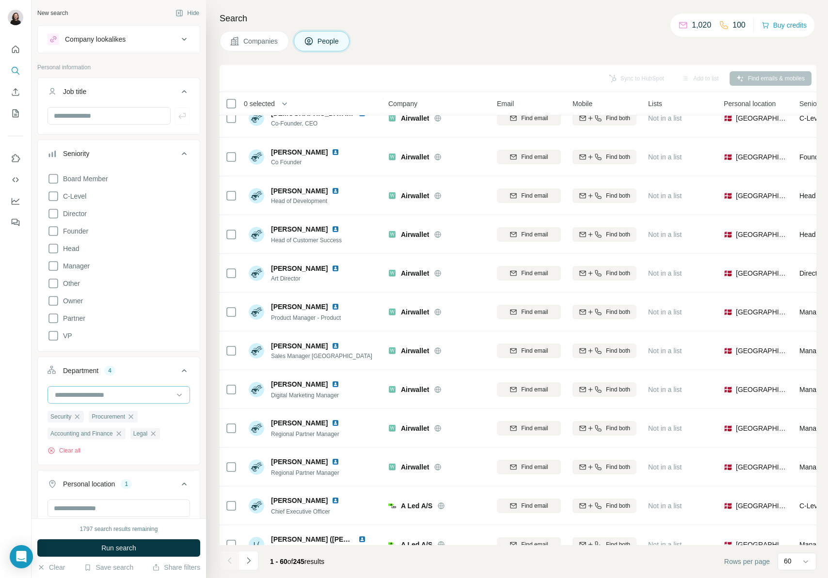
click at [136, 395] on input at bounding box center [114, 395] width 120 height 11
click at [176, 358] on div "Department 4 Security Procurement Accounting and Finance Legal Clear all" at bounding box center [118, 411] width 163 height 109
click at [136, 551] on span "Run search" at bounding box center [118, 549] width 35 height 10
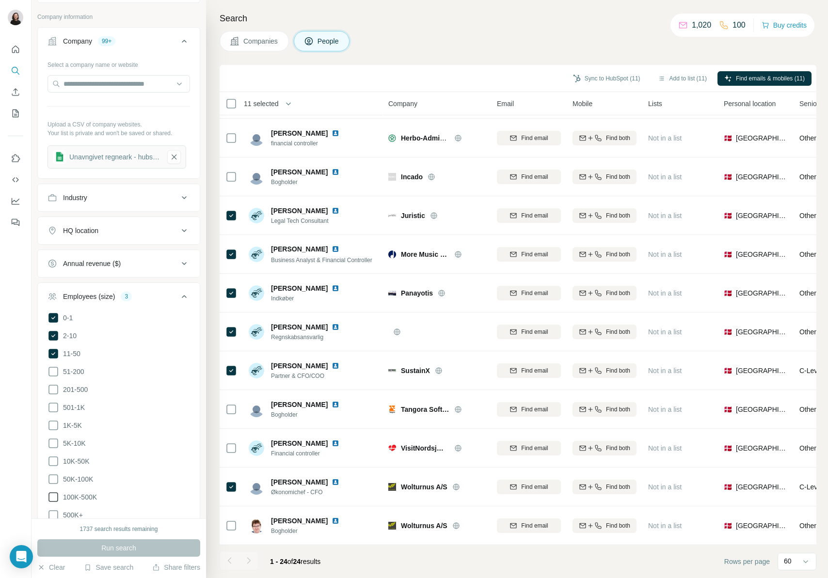
scroll to position [675, 0]
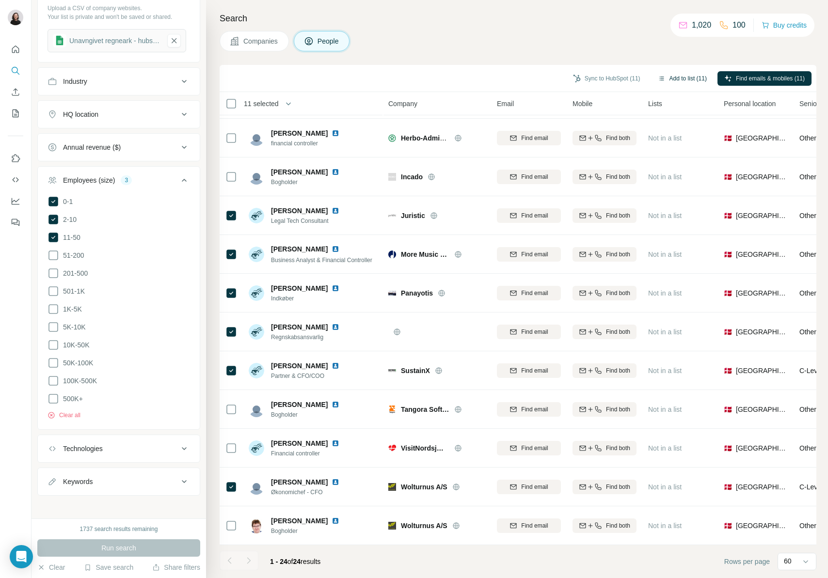
click at [692, 76] on button "Add to list (11)" at bounding box center [682, 78] width 63 height 15
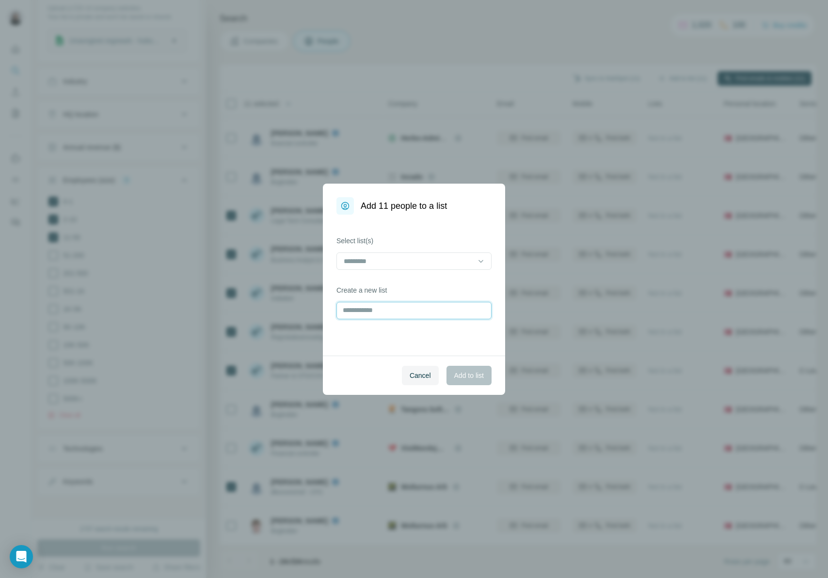
click at [391, 307] on input "text" at bounding box center [413, 310] width 155 height 17
type input "**********"
drag, startPoint x: 453, startPoint y: 377, endPoint x: 467, endPoint y: 381, distance: 14.7
click at [454, 377] on span "Add to list" at bounding box center [469, 376] width 30 height 10
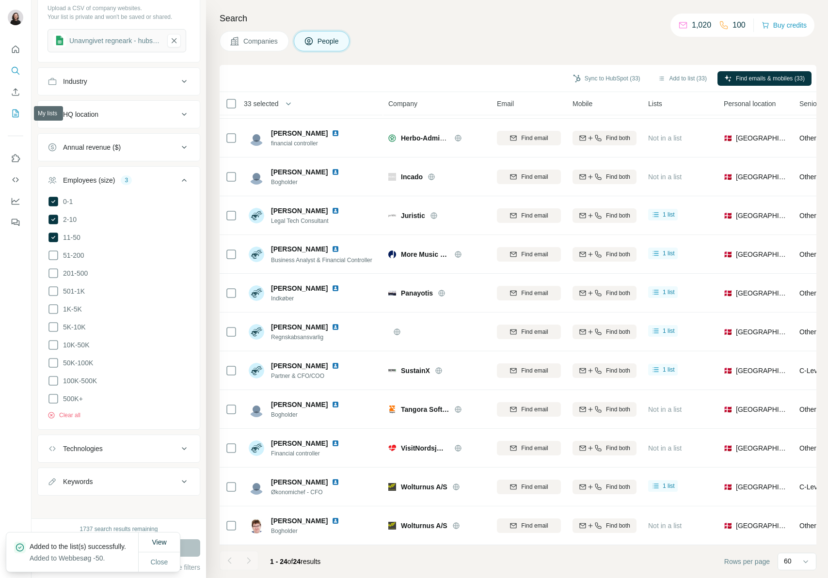
click at [17, 114] on icon "My lists" at bounding box center [16, 114] width 10 height 10
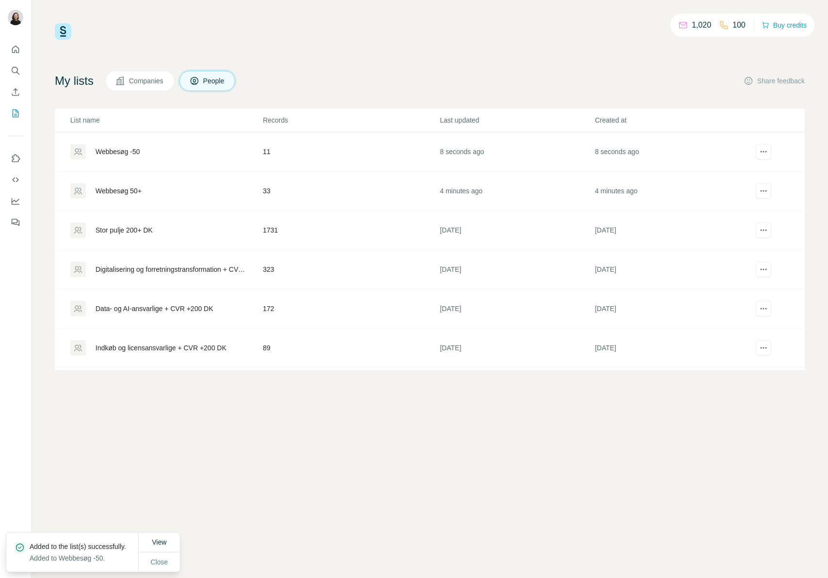
click at [134, 150] on div "Webbesøg -50" at bounding box center [118, 152] width 45 height 10
click at [130, 189] on div "Webbesøg 50+" at bounding box center [119, 191] width 46 height 10
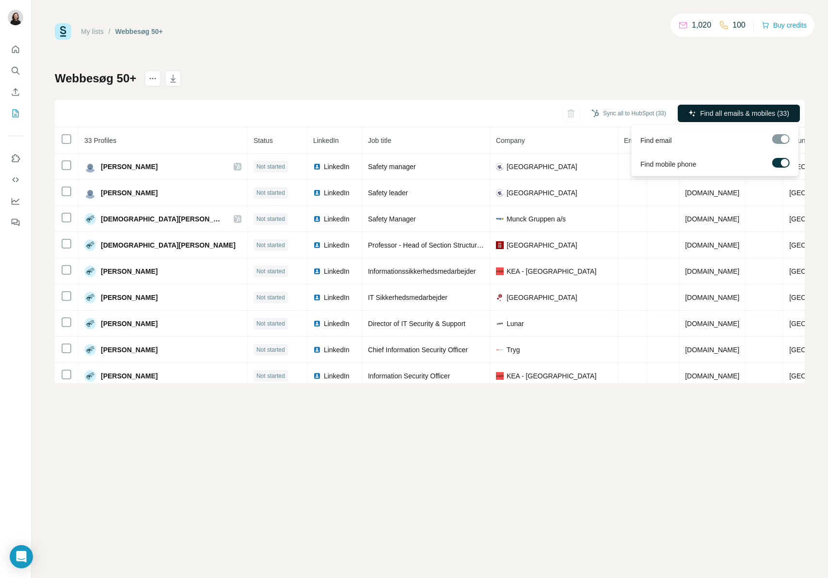
click at [738, 110] on span "Find all emails & mobiles (33)" at bounding box center [744, 114] width 89 height 10
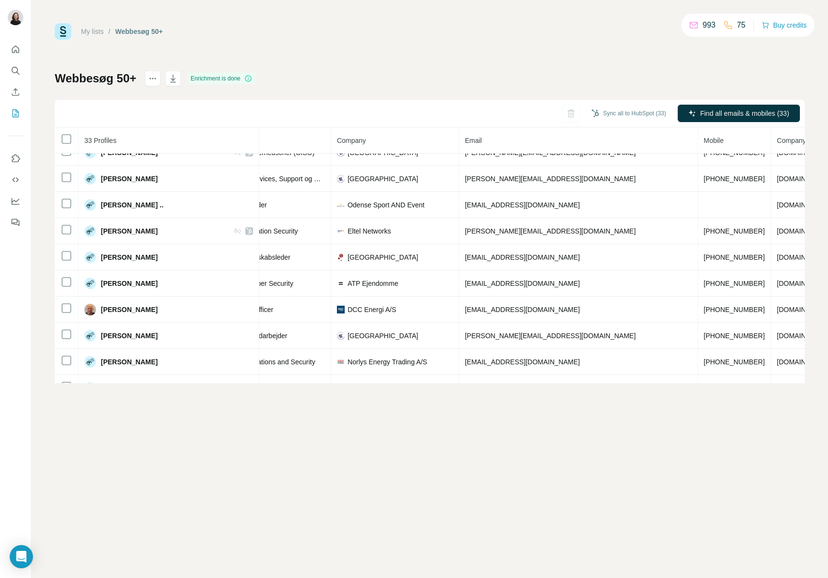
scroll to position [561, 171]
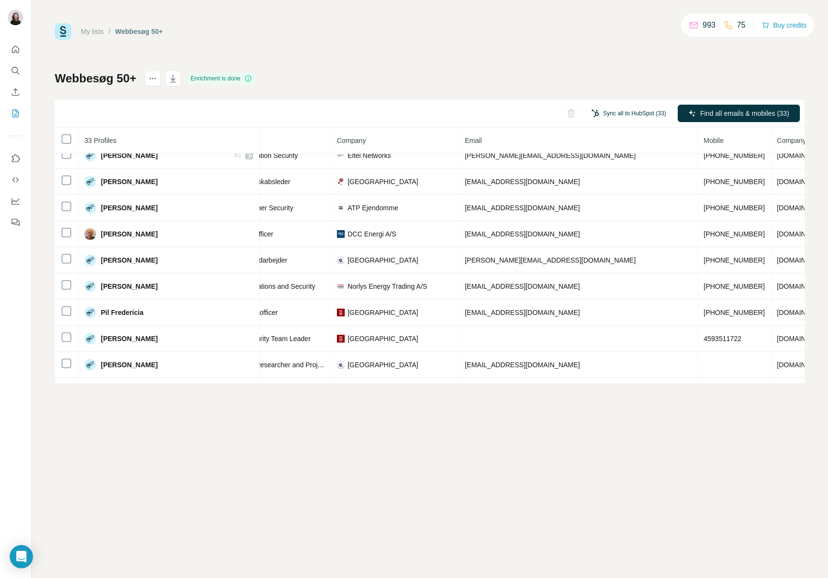
click at [629, 110] on button "Sync all to HubSpot (33)" at bounding box center [629, 113] width 88 height 15
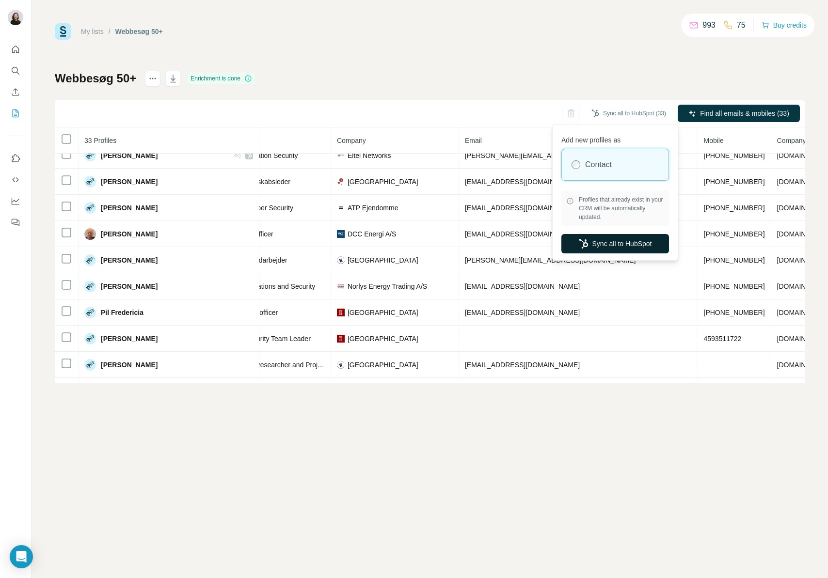
click at [630, 243] on button "Sync all to HubSpot" at bounding box center [615, 243] width 108 height 19
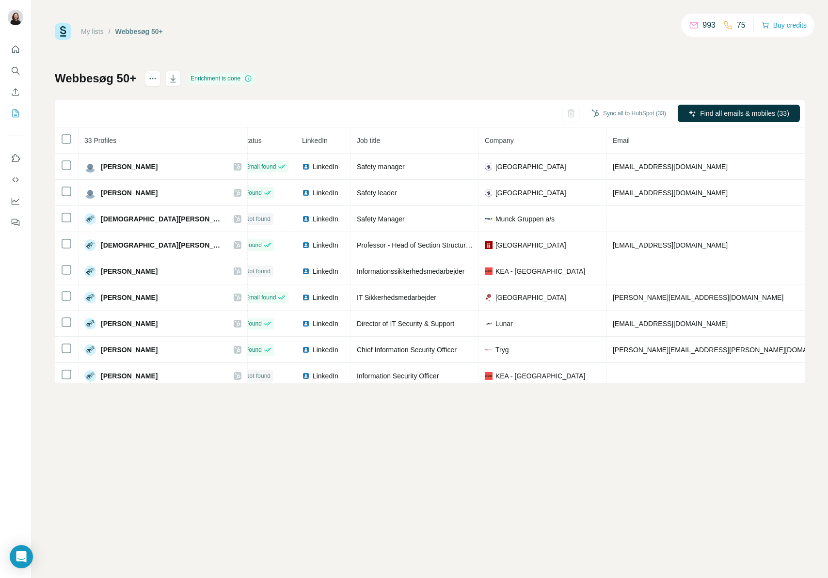
scroll to position [0, 0]
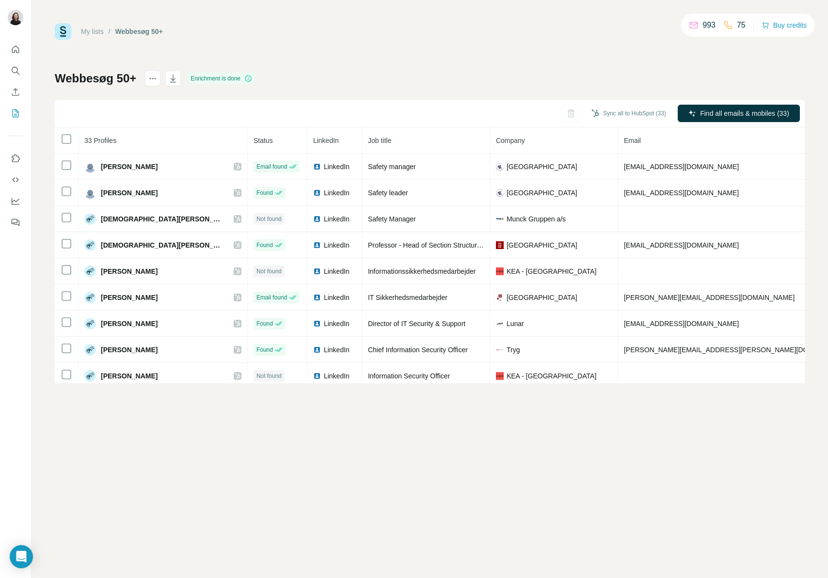
click at [481, 452] on div "My lists / Webbesøg 50+ 993 75 Buy credits Webbesøg 50+ Enrichment is done Sync…" at bounding box center [430, 289] width 797 height 578
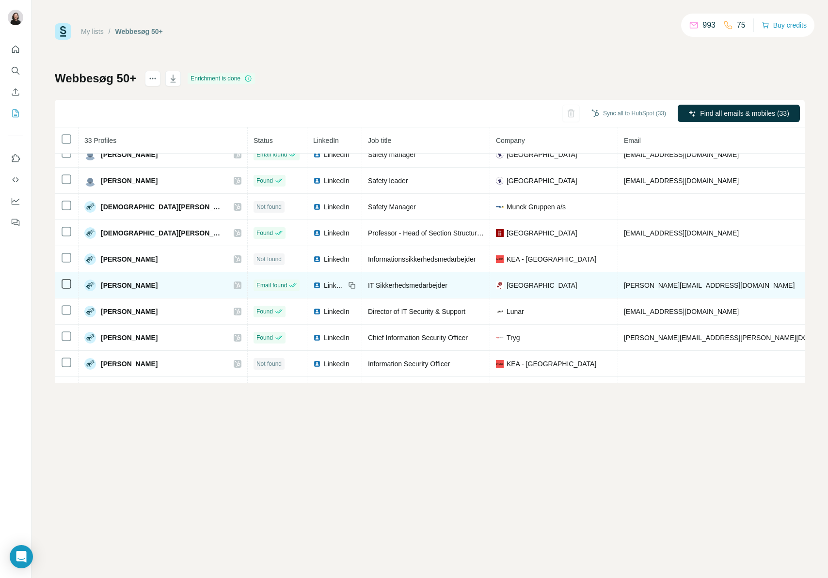
scroll to position [28, 0]
